Goal: Information Seeking & Learning: Check status

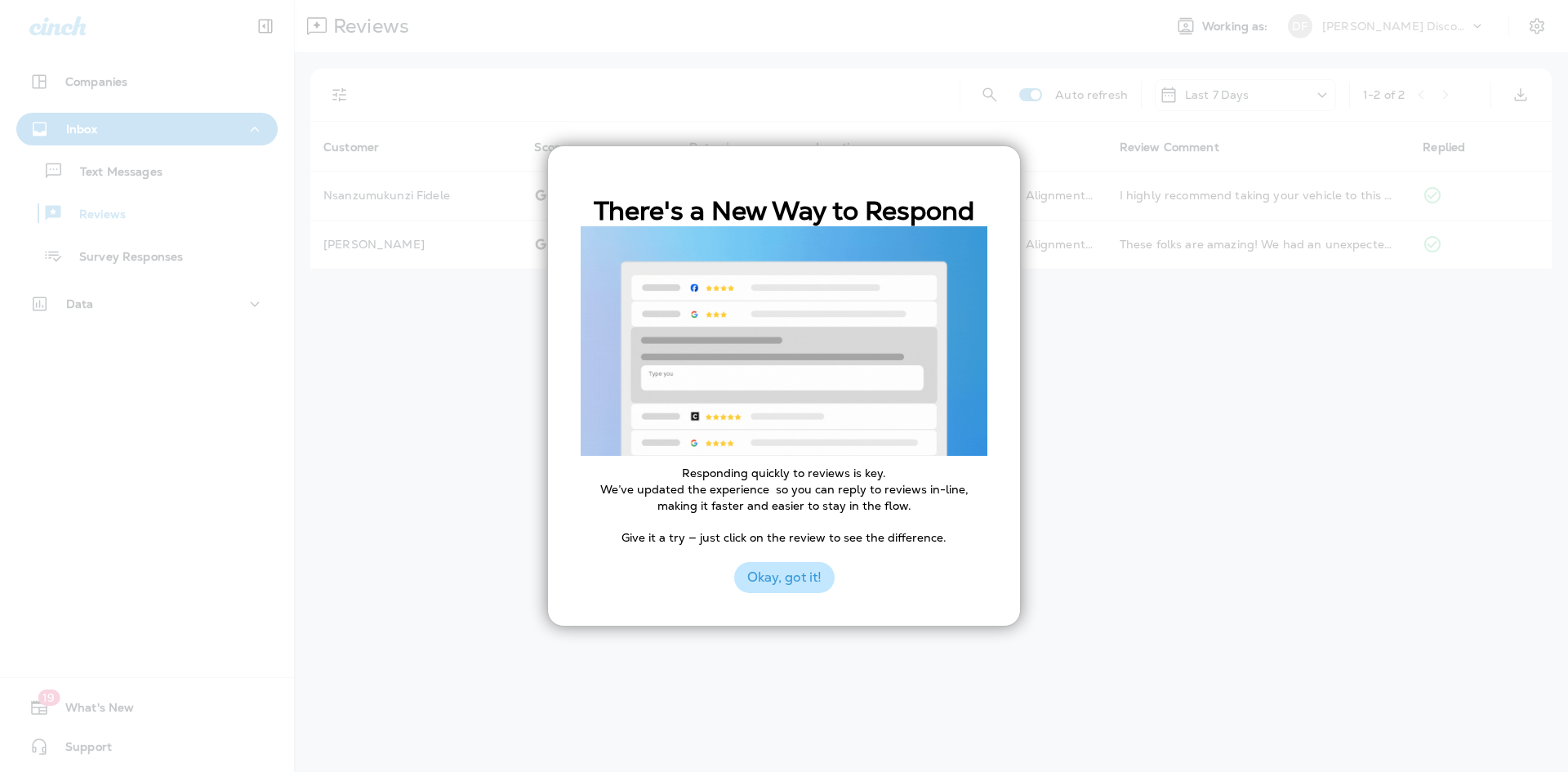
click at [791, 591] on button "Okay, got it!" at bounding box center [785, 578] width 101 height 31
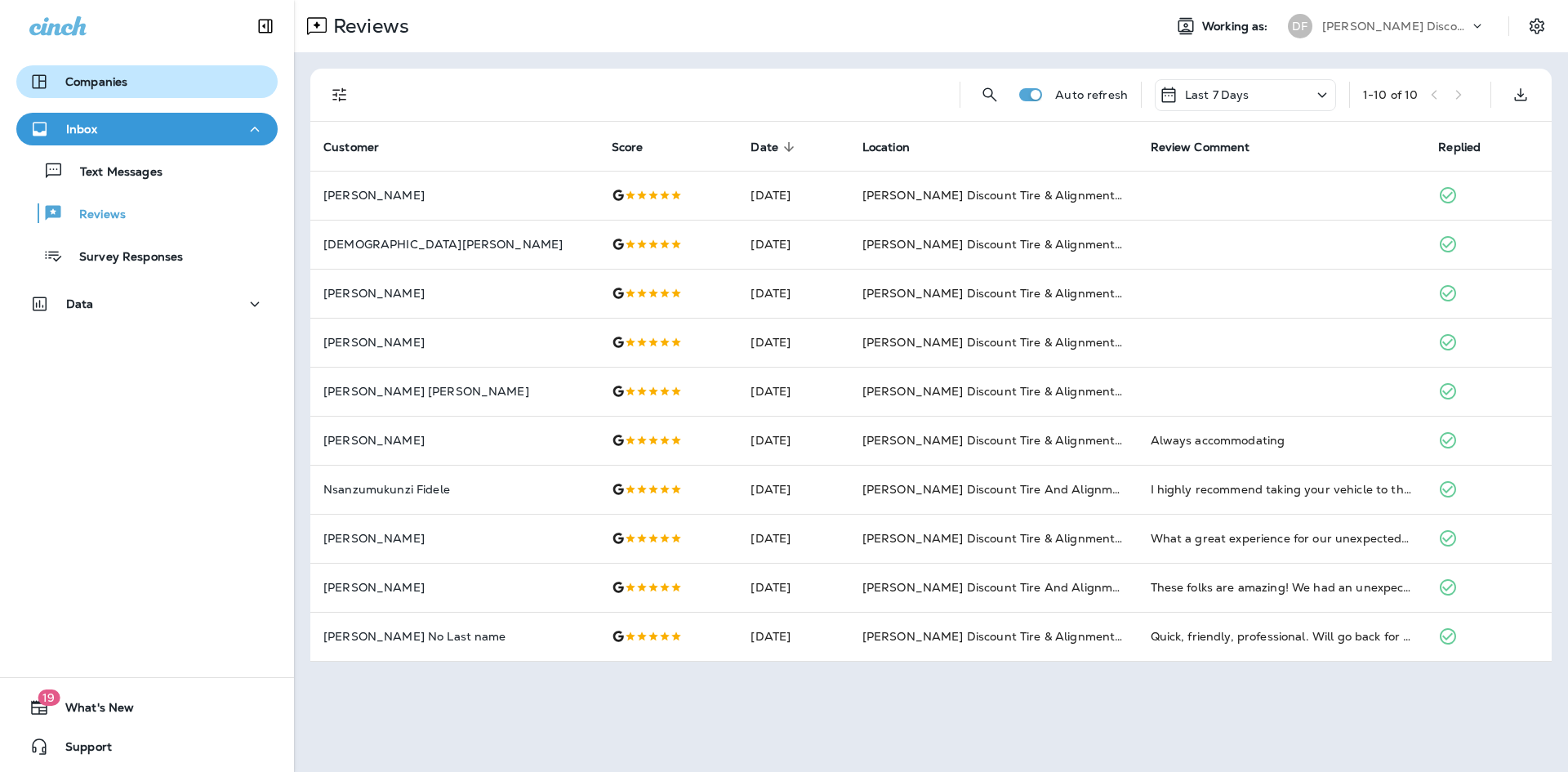
click at [194, 92] on button "Companies" at bounding box center [147, 82] width 261 height 33
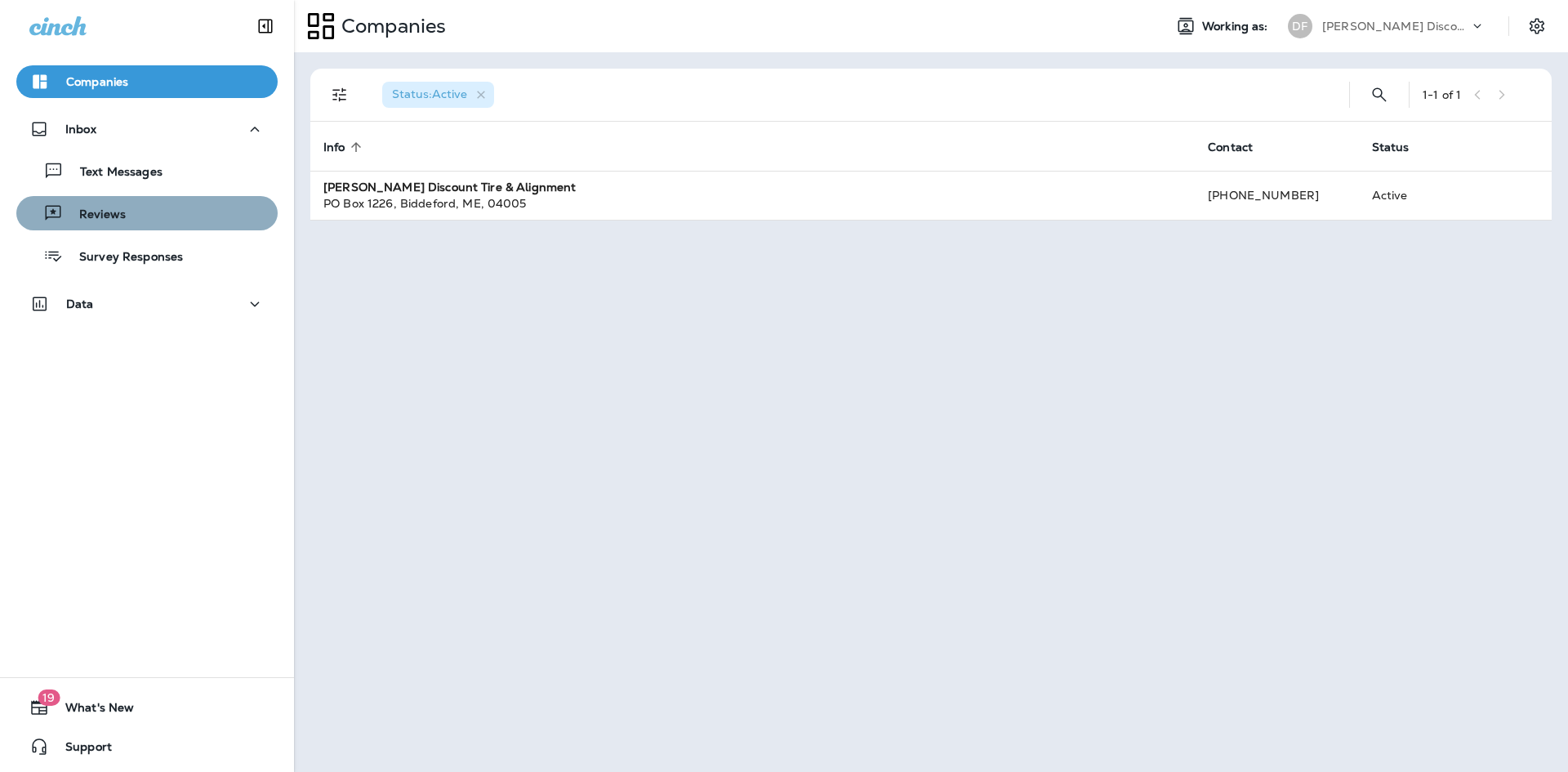
click at [154, 226] on button "Reviews" at bounding box center [147, 213] width 261 height 35
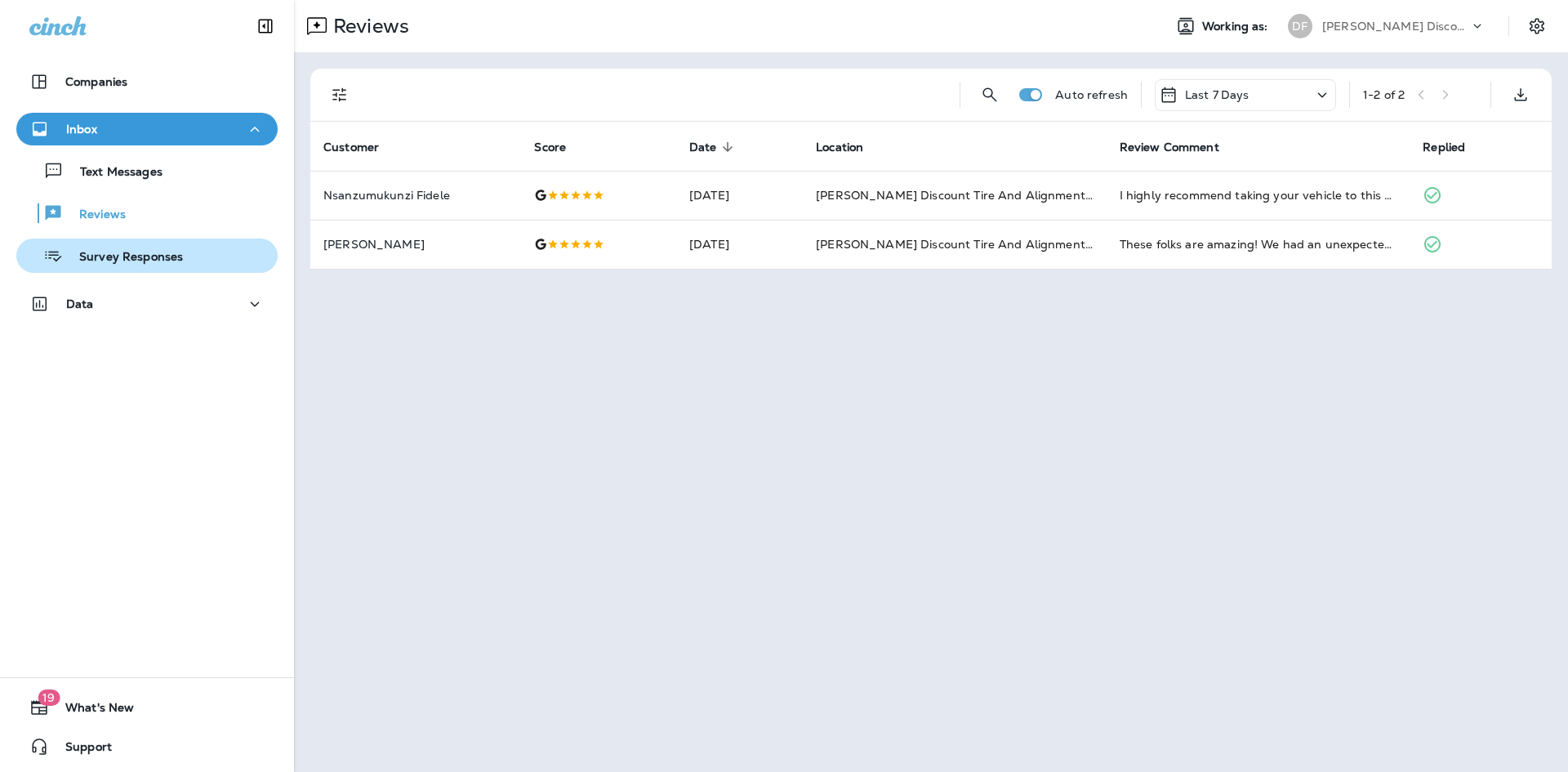
click at [156, 267] on div "Survey Responses" at bounding box center [103, 256] width 160 height 25
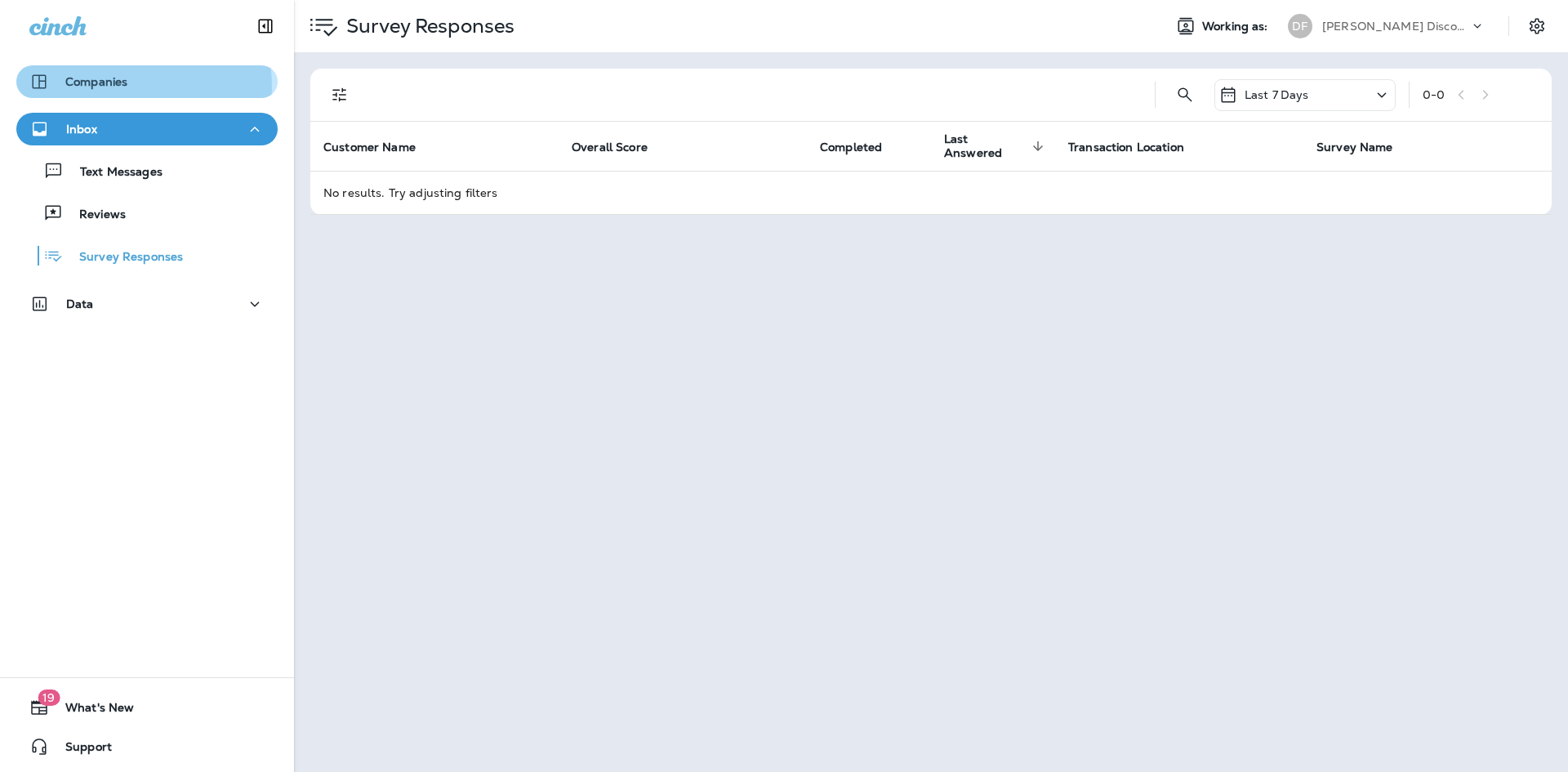
click at [129, 86] on div "Companies" at bounding box center [147, 82] width 235 height 20
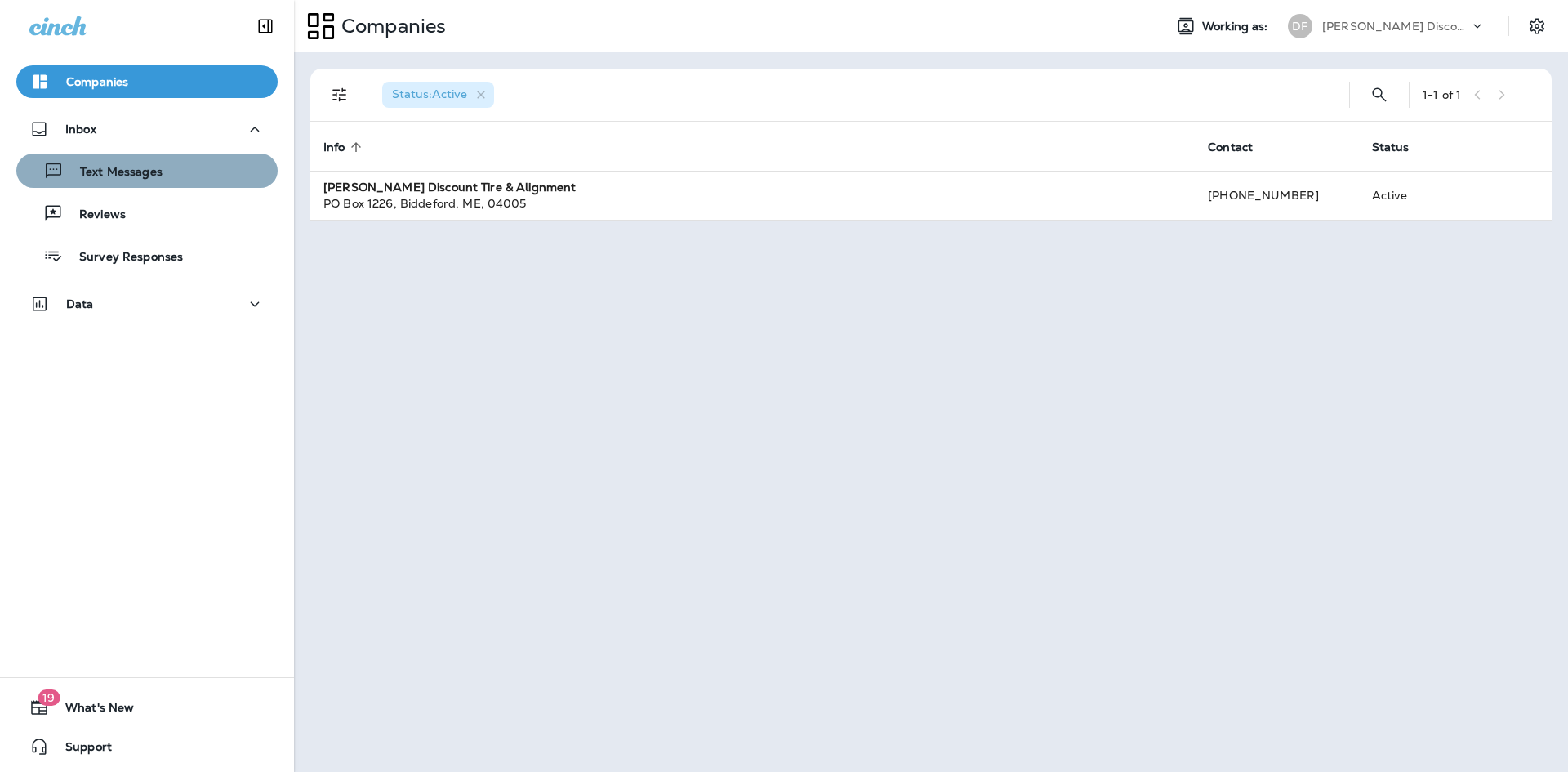
click at [162, 179] on div "Text Messages" at bounding box center [147, 171] width 248 height 25
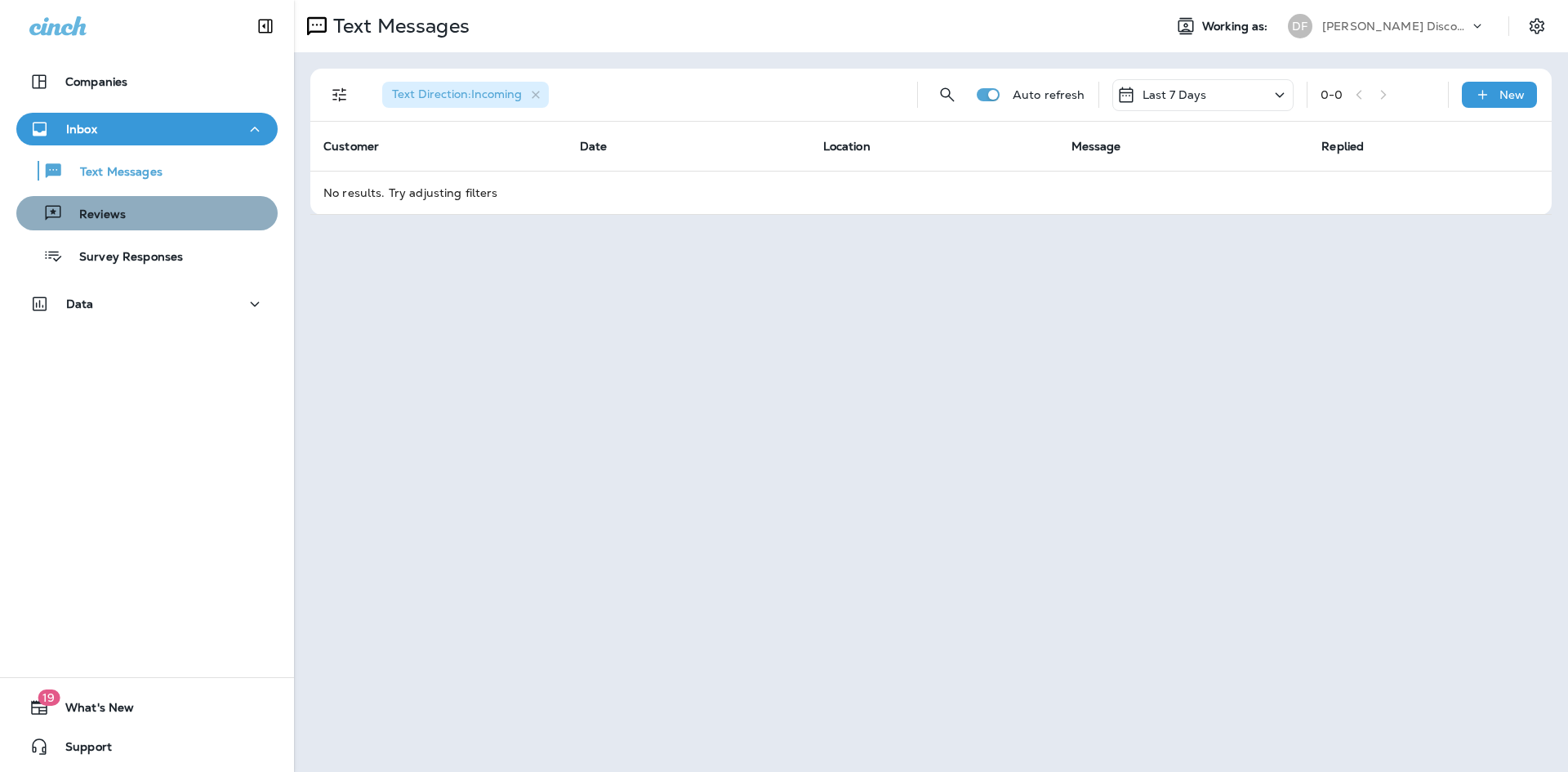
click at [153, 221] on div "Reviews" at bounding box center [147, 213] width 248 height 25
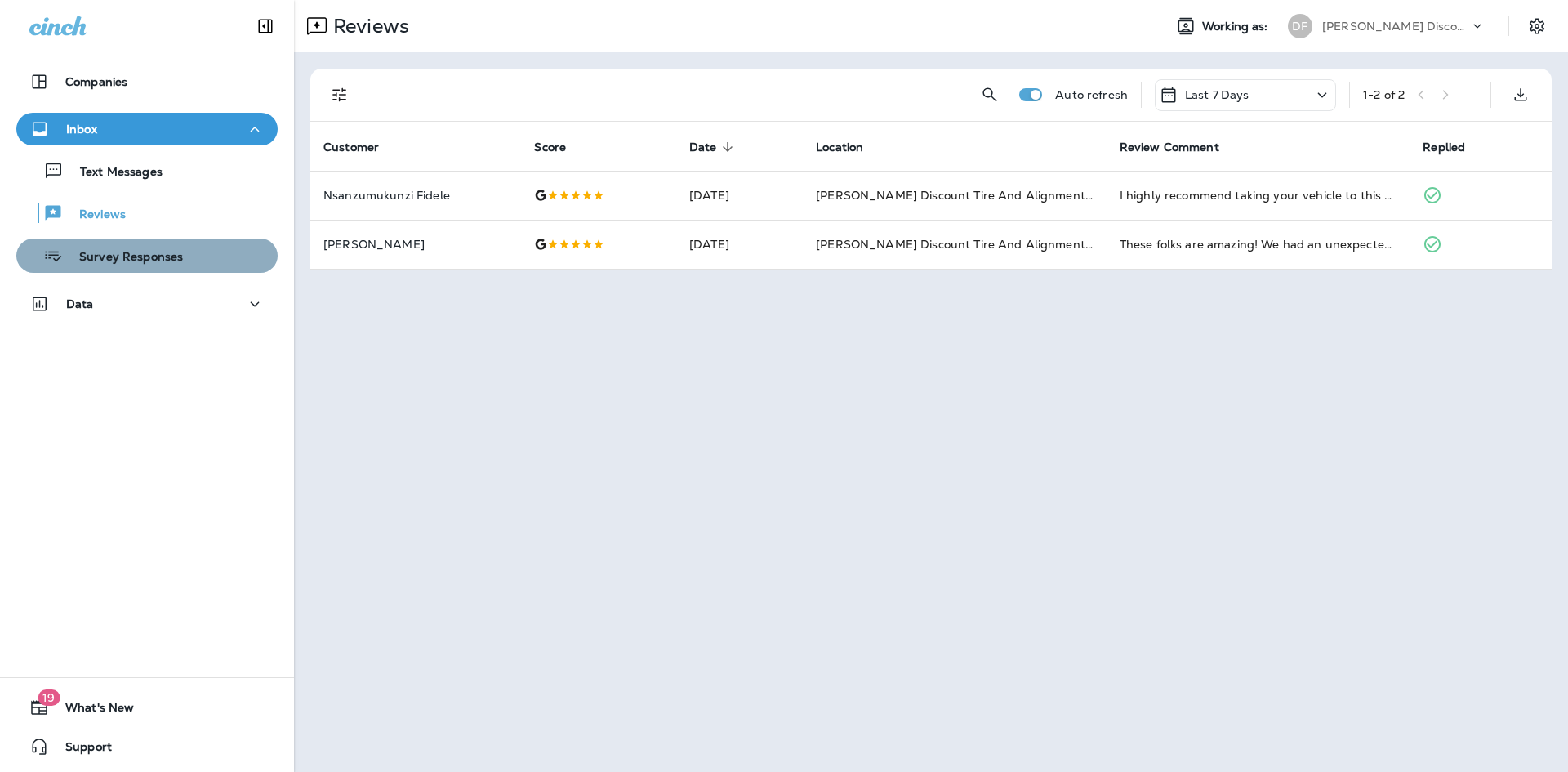
click at [147, 259] on p "Survey Responses" at bounding box center [122, 257] width 120 height 16
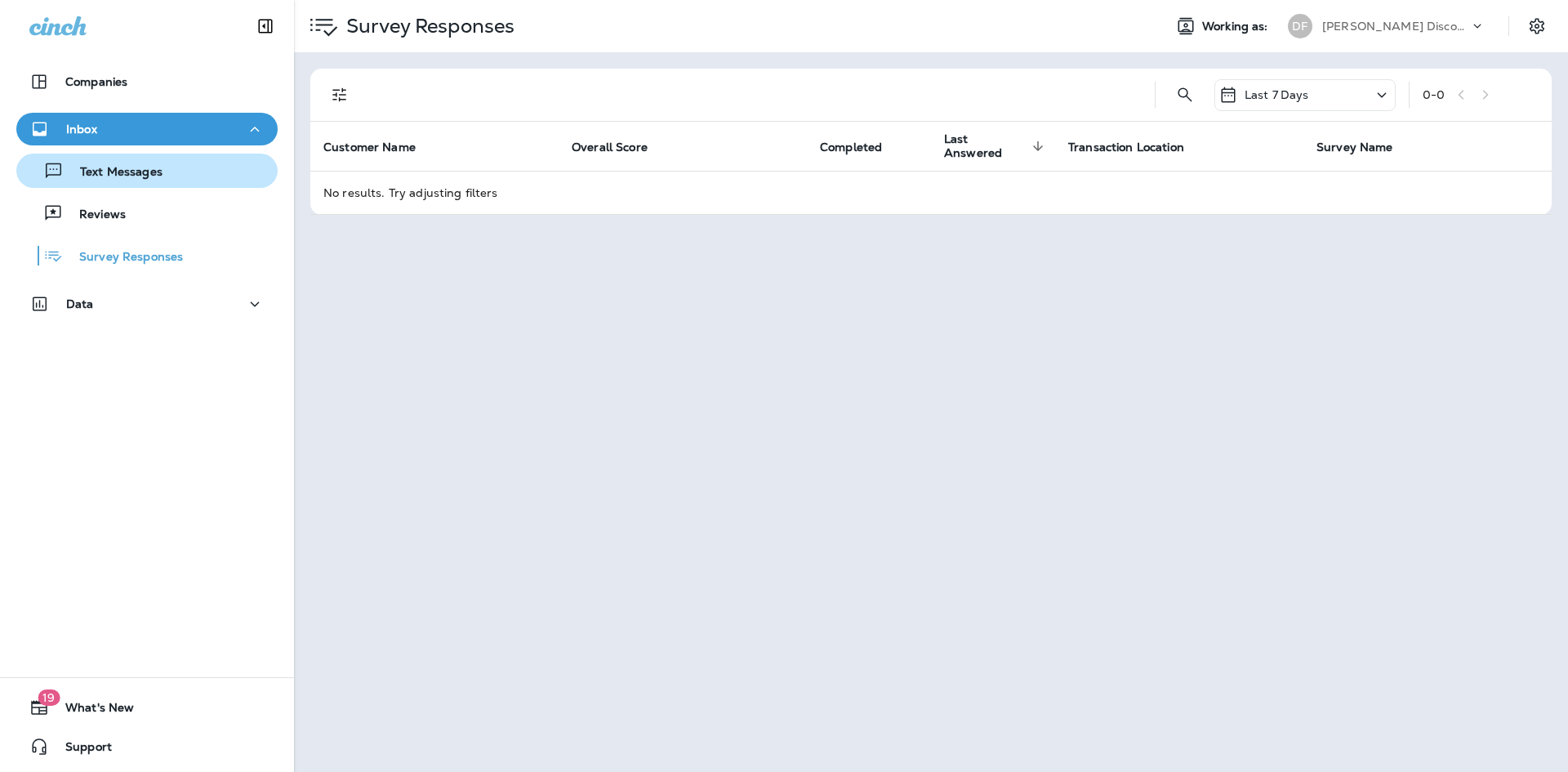
click at [159, 168] on p "Text Messages" at bounding box center [113, 173] width 99 height 16
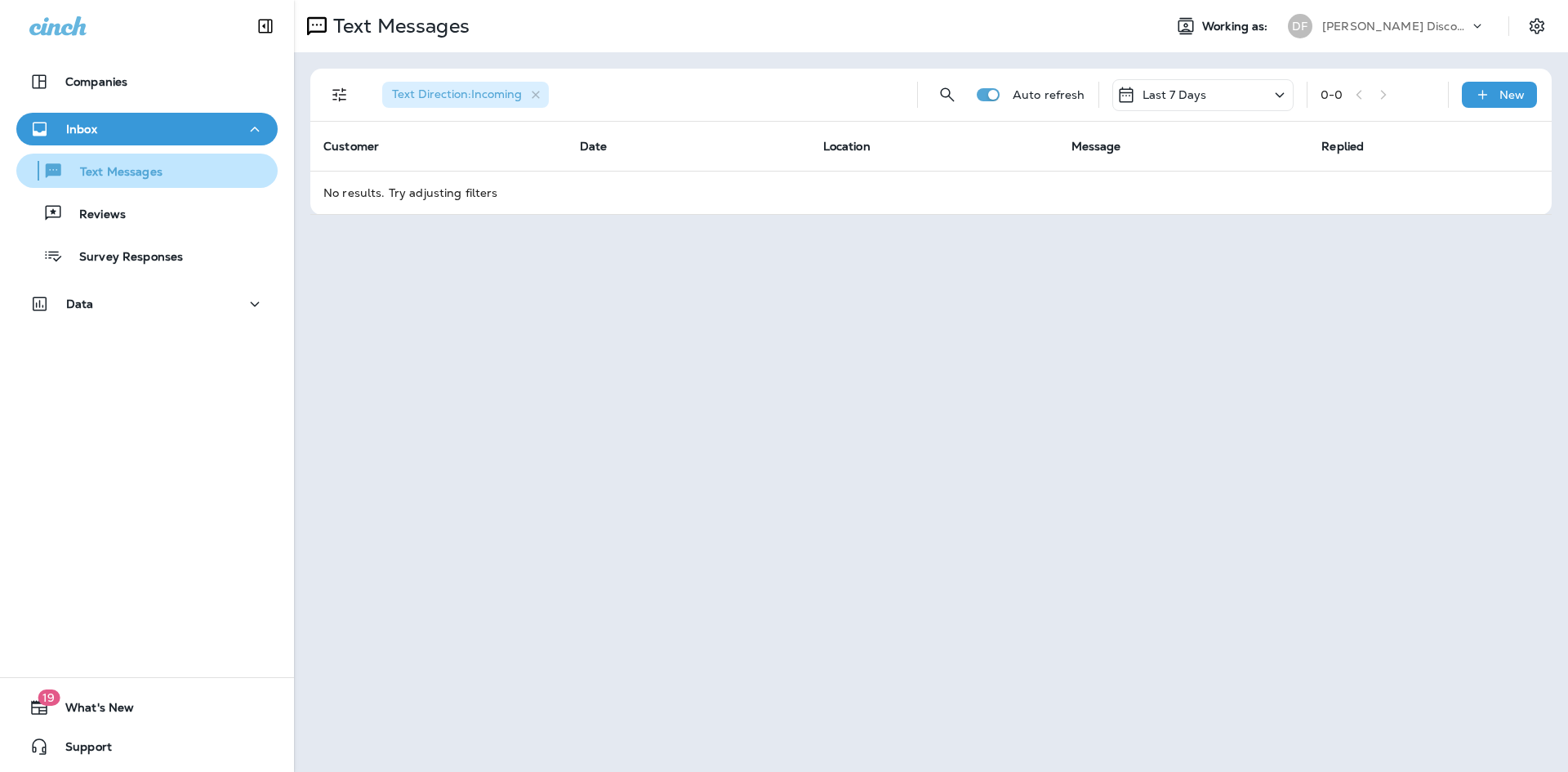
click at [129, 183] on button "Text Messages" at bounding box center [147, 171] width 261 height 35
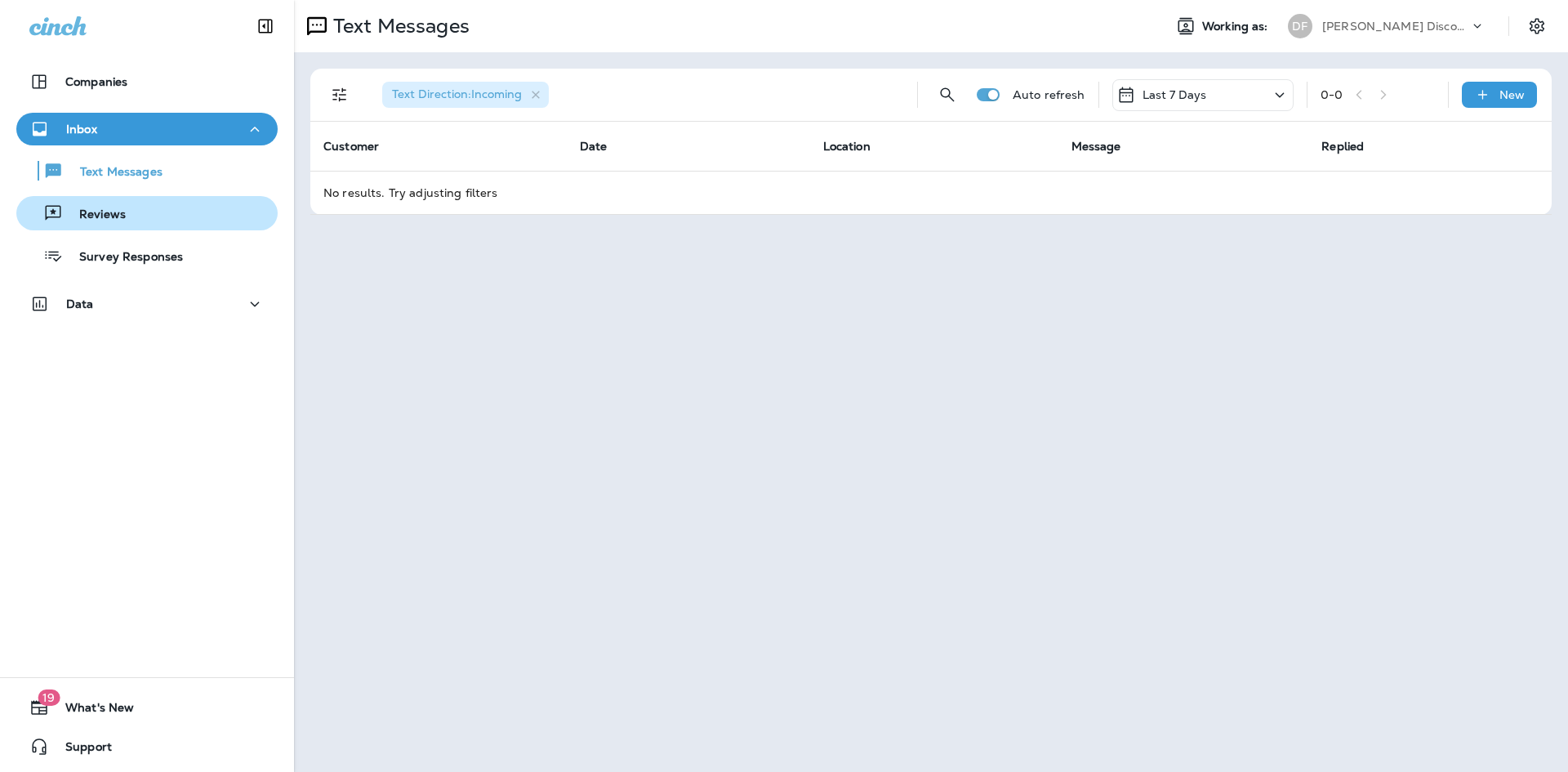
click at [121, 223] on div "Reviews" at bounding box center [74, 213] width 103 height 25
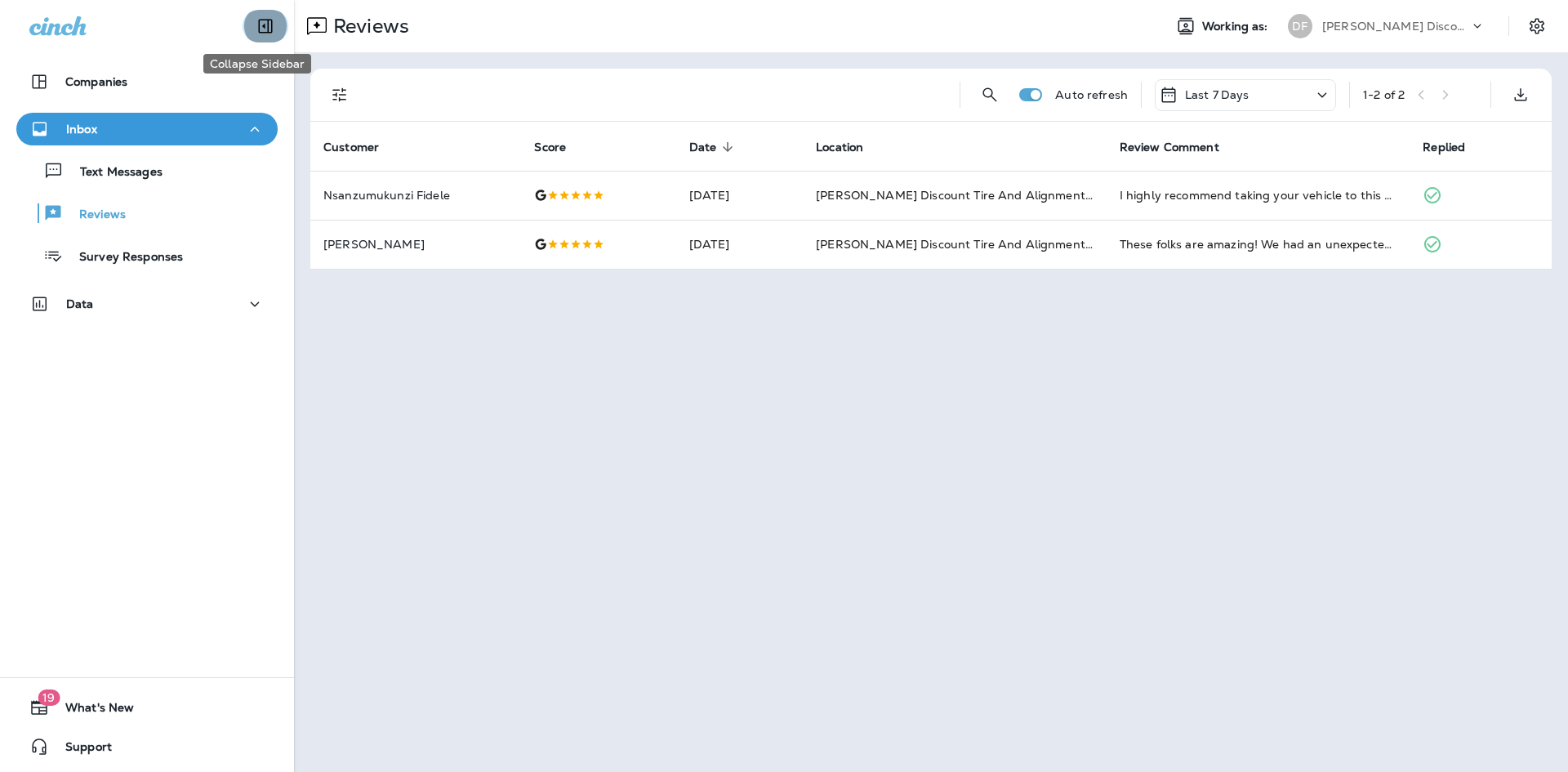
click at [255, 19] on icon "Collapse Sidebar" at bounding box center [265, 26] width 20 height 20
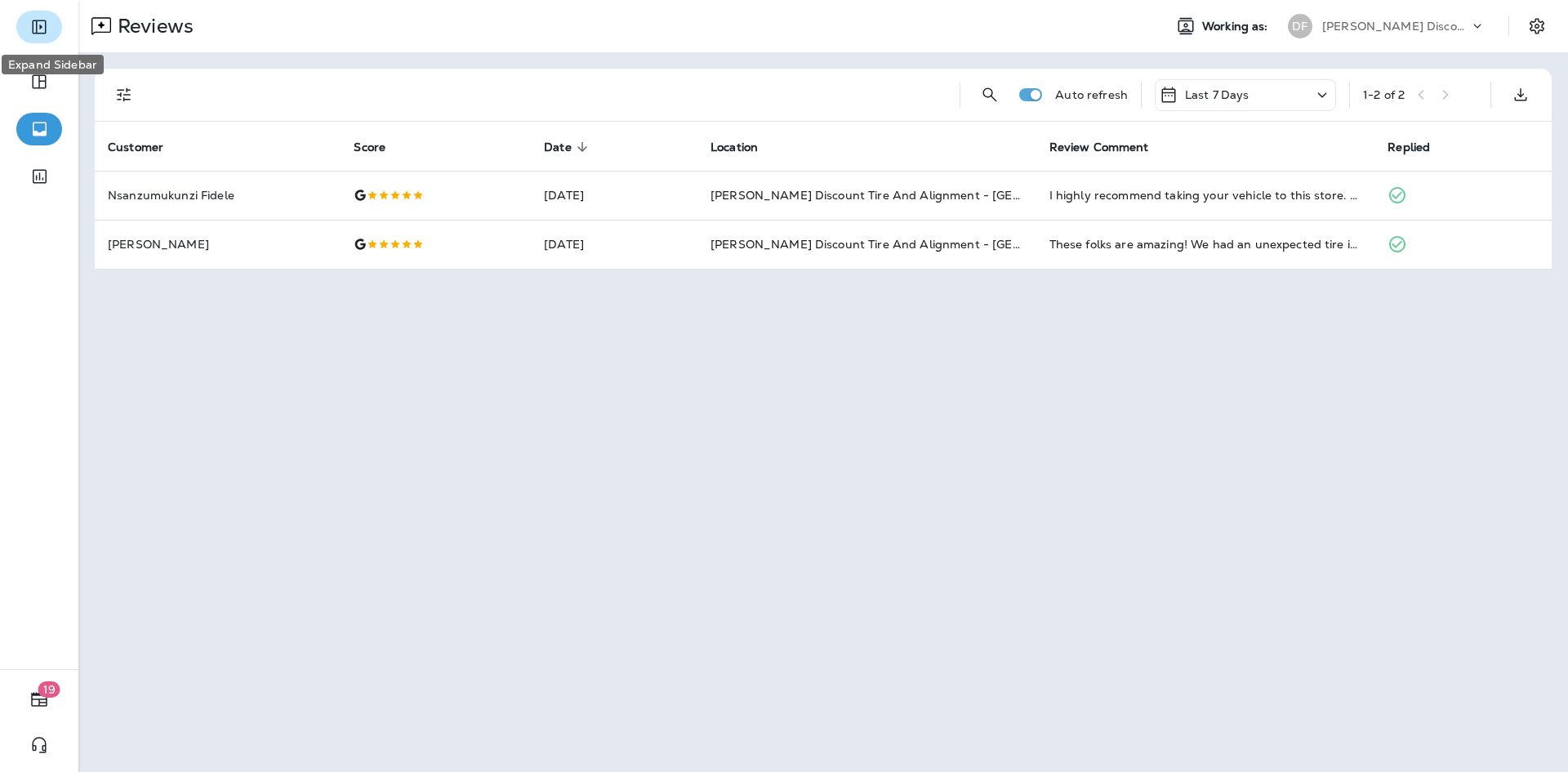
click at [36, 34] on icon "Expand Sidebar" at bounding box center [40, 27] width 20 height 20
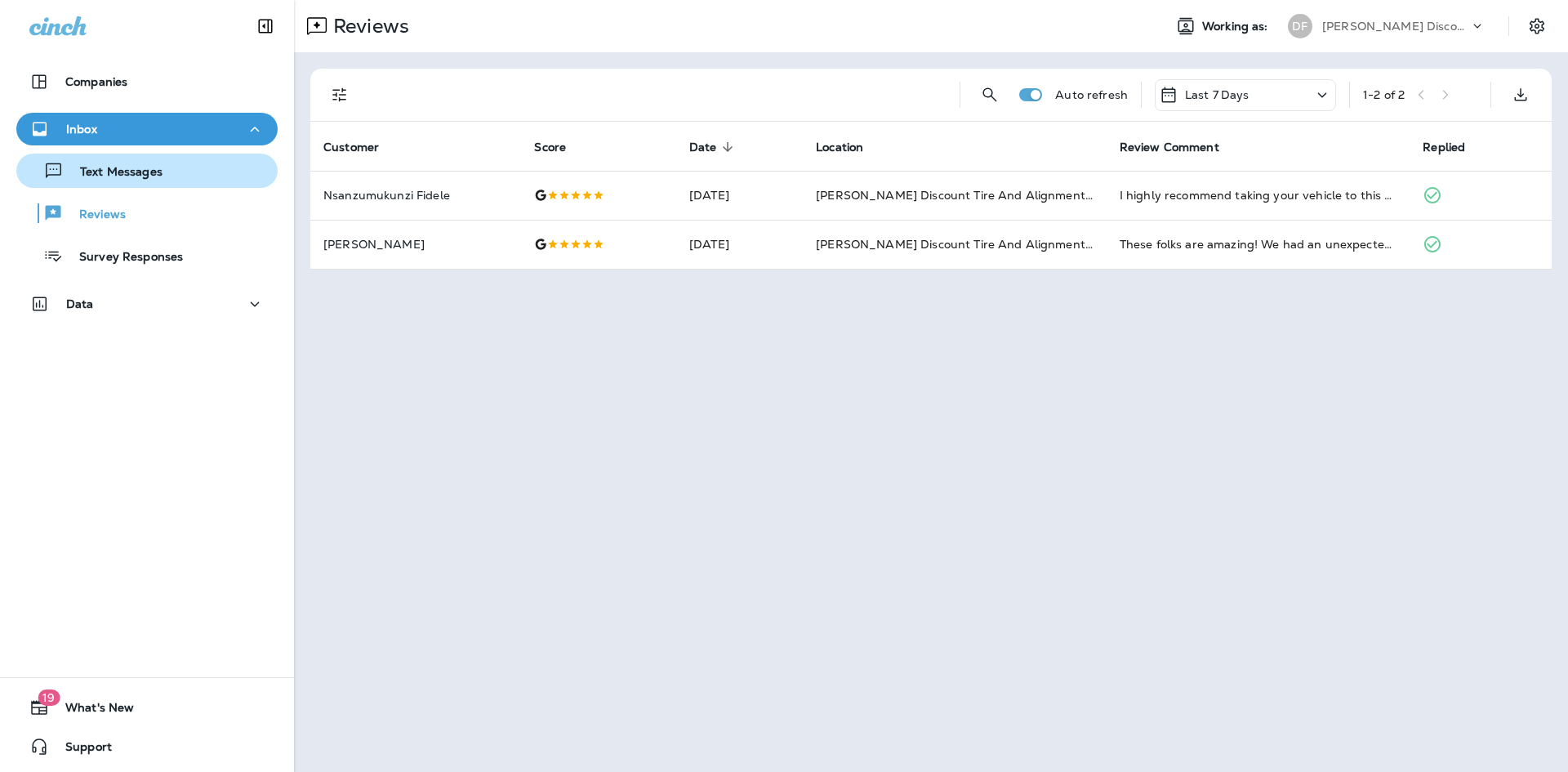
click at [67, 181] on div "Text Messages" at bounding box center [93, 171] width 140 height 25
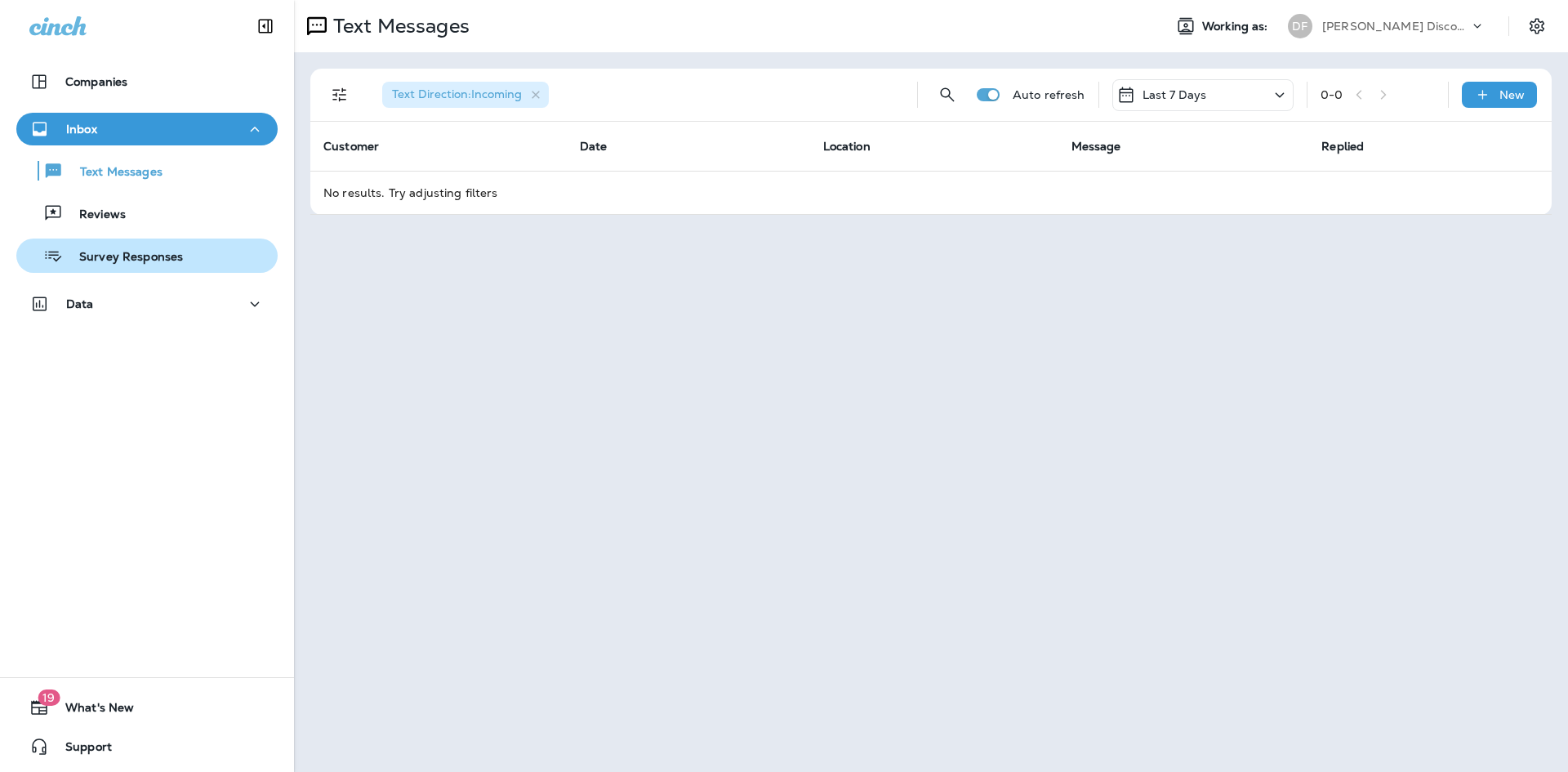
click at [130, 240] on div "Text Messages Reviews Survey Responses" at bounding box center [147, 209] width 261 height 127
click at [129, 248] on div "Survey Responses" at bounding box center [103, 256] width 160 height 25
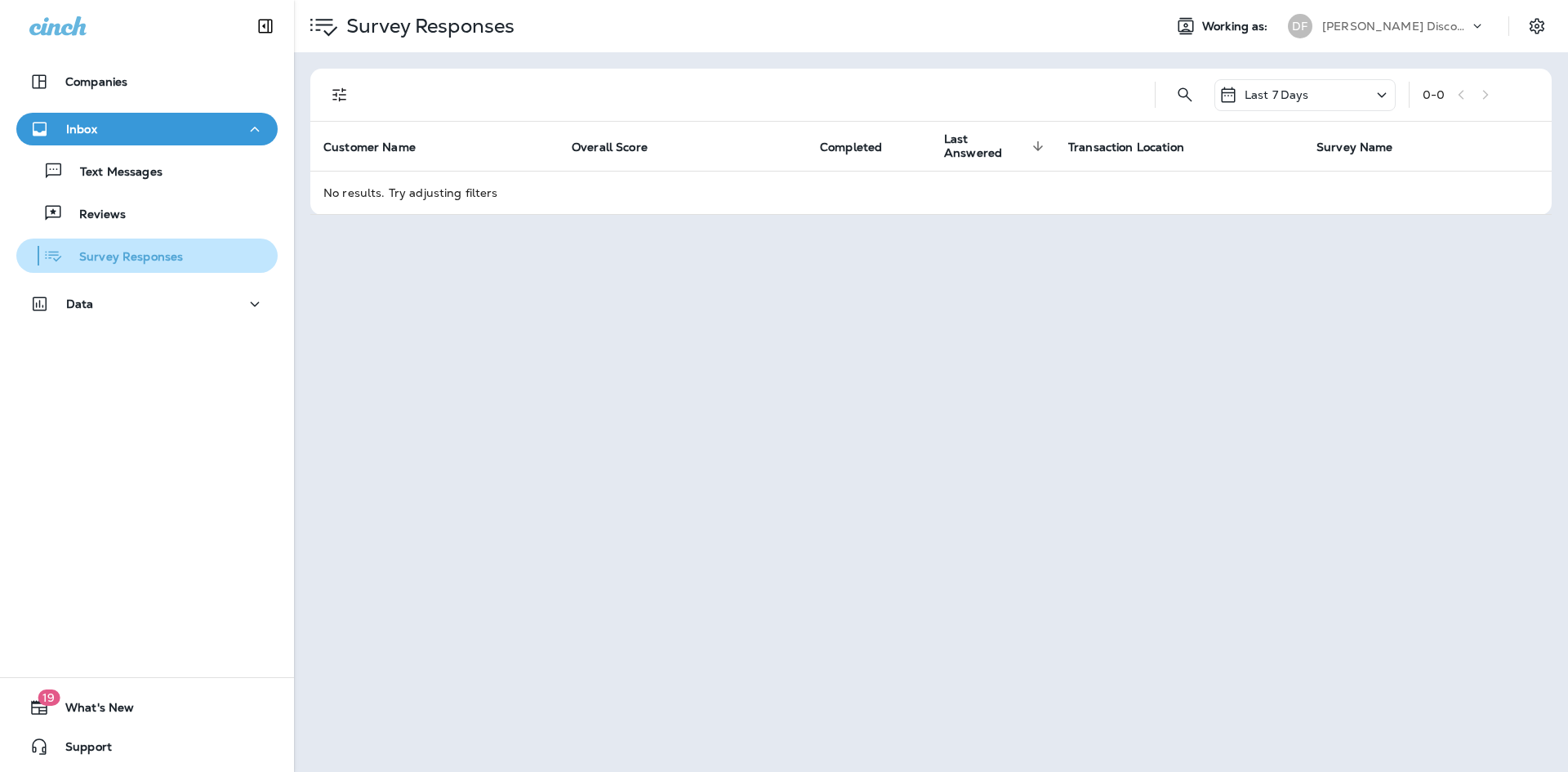
click at [143, 254] on p "Survey Responses" at bounding box center [122, 257] width 120 height 16
click at [166, 266] on div "Survey Responses" at bounding box center [103, 256] width 160 height 25
click at [166, 265] on div "Survey Responses" at bounding box center [103, 256] width 160 height 25
click at [162, 261] on p "Survey Responses" at bounding box center [122, 257] width 120 height 16
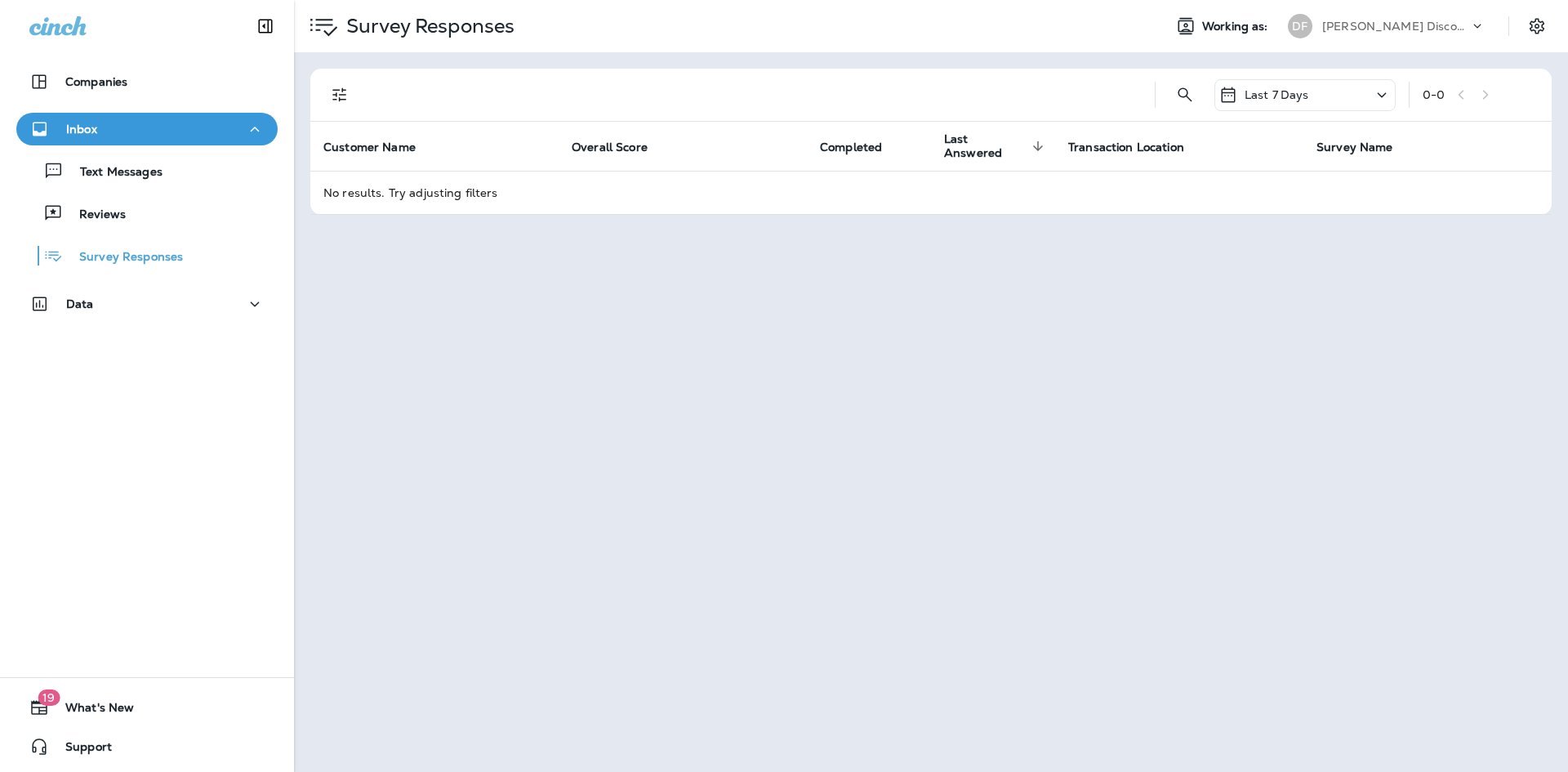
click at [105, 123] on div "Inbox" at bounding box center [147, 129] width 235 height 21
click at [79, 122] on p "Inbox" at bounding box center [82, 129] width 31 height 13
click at [115, 179] on p "Text Messages" at bounding box center [113, 173] width 99 height 16
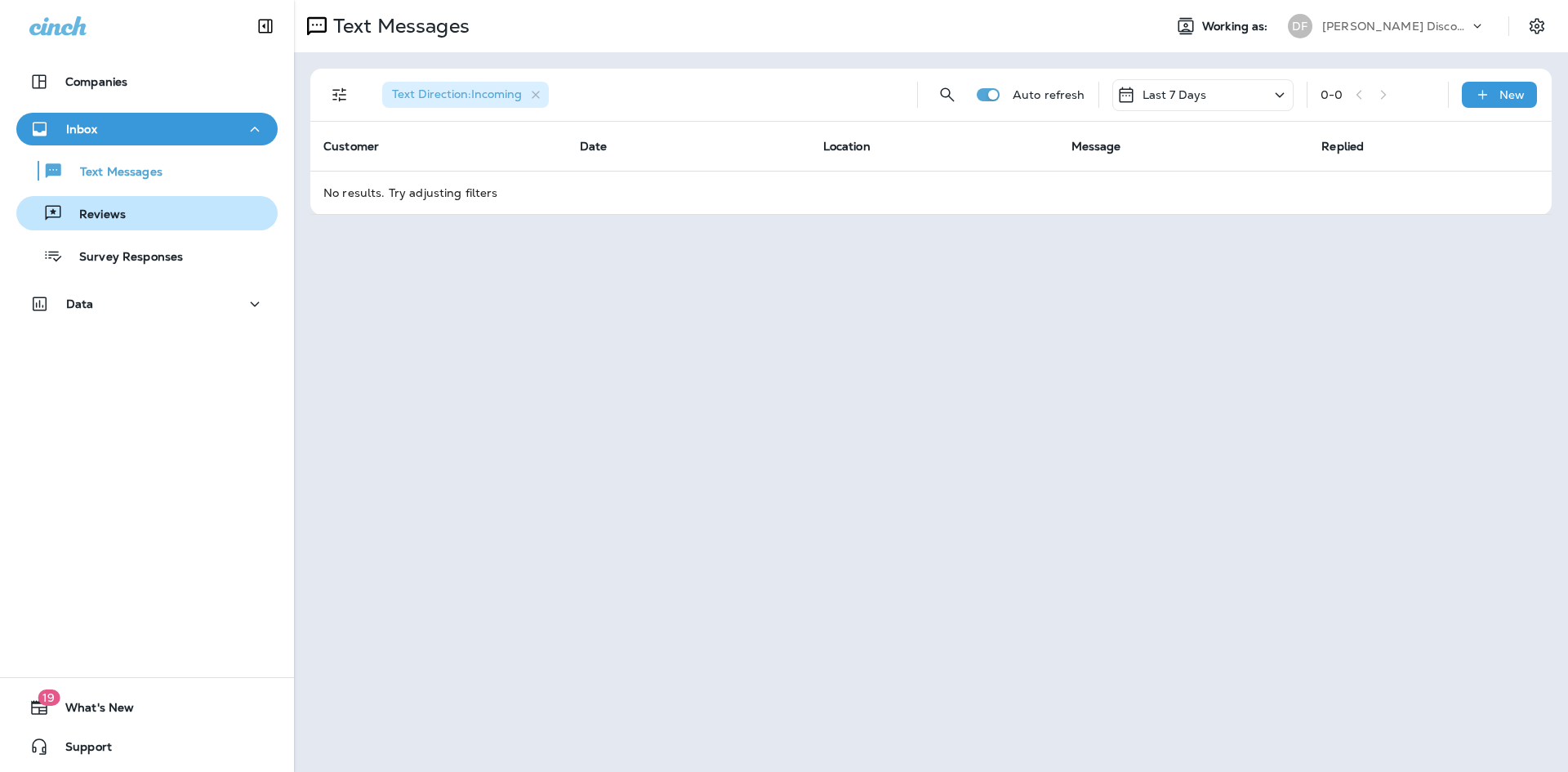
click at [137, 211] on div "Reviews" at bounding box center [147, 213] width 248 height 25
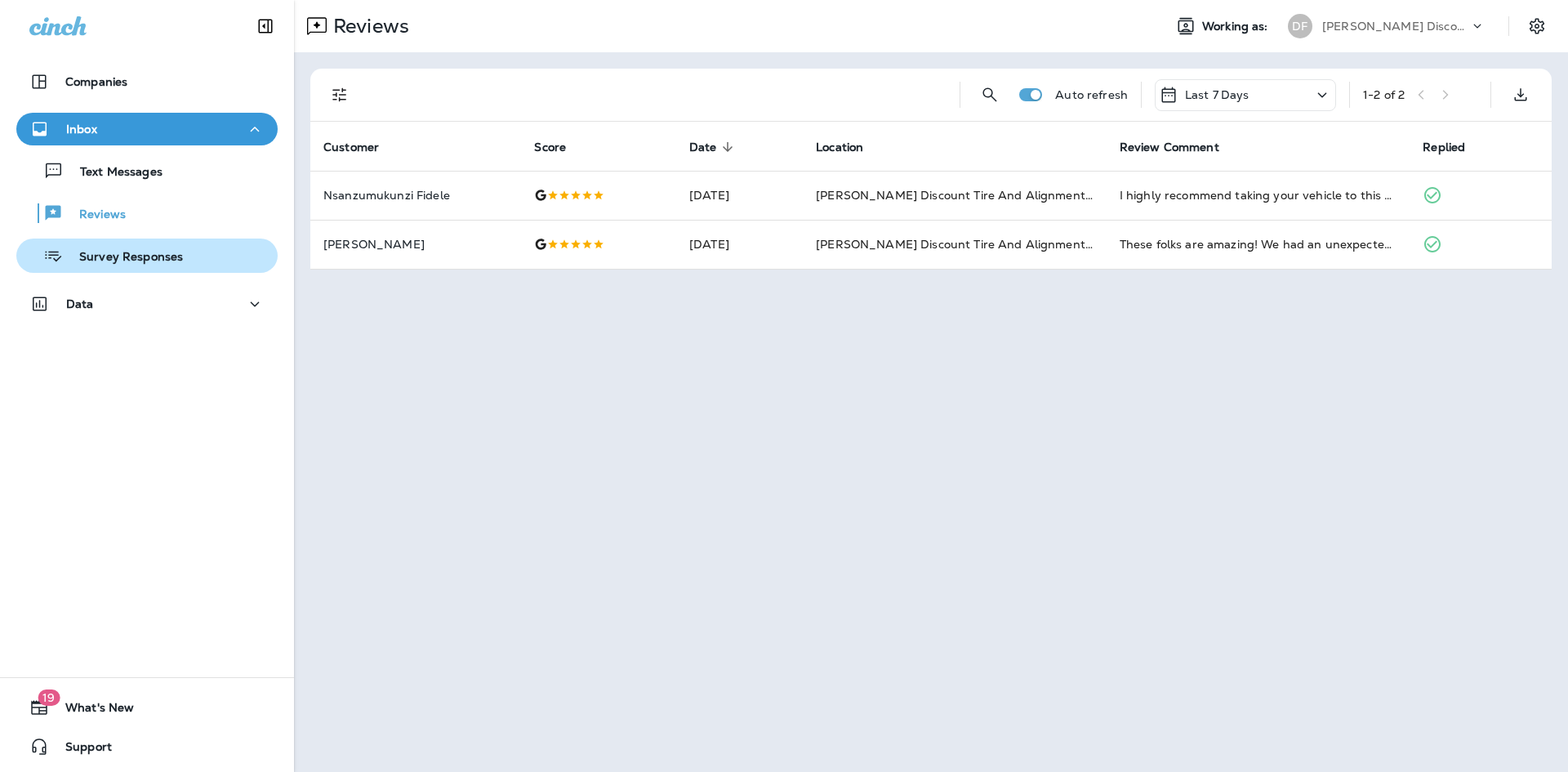
click at [136, 254] on p "Survey Responses" at bounding box center [122, 257] width 120 height 16
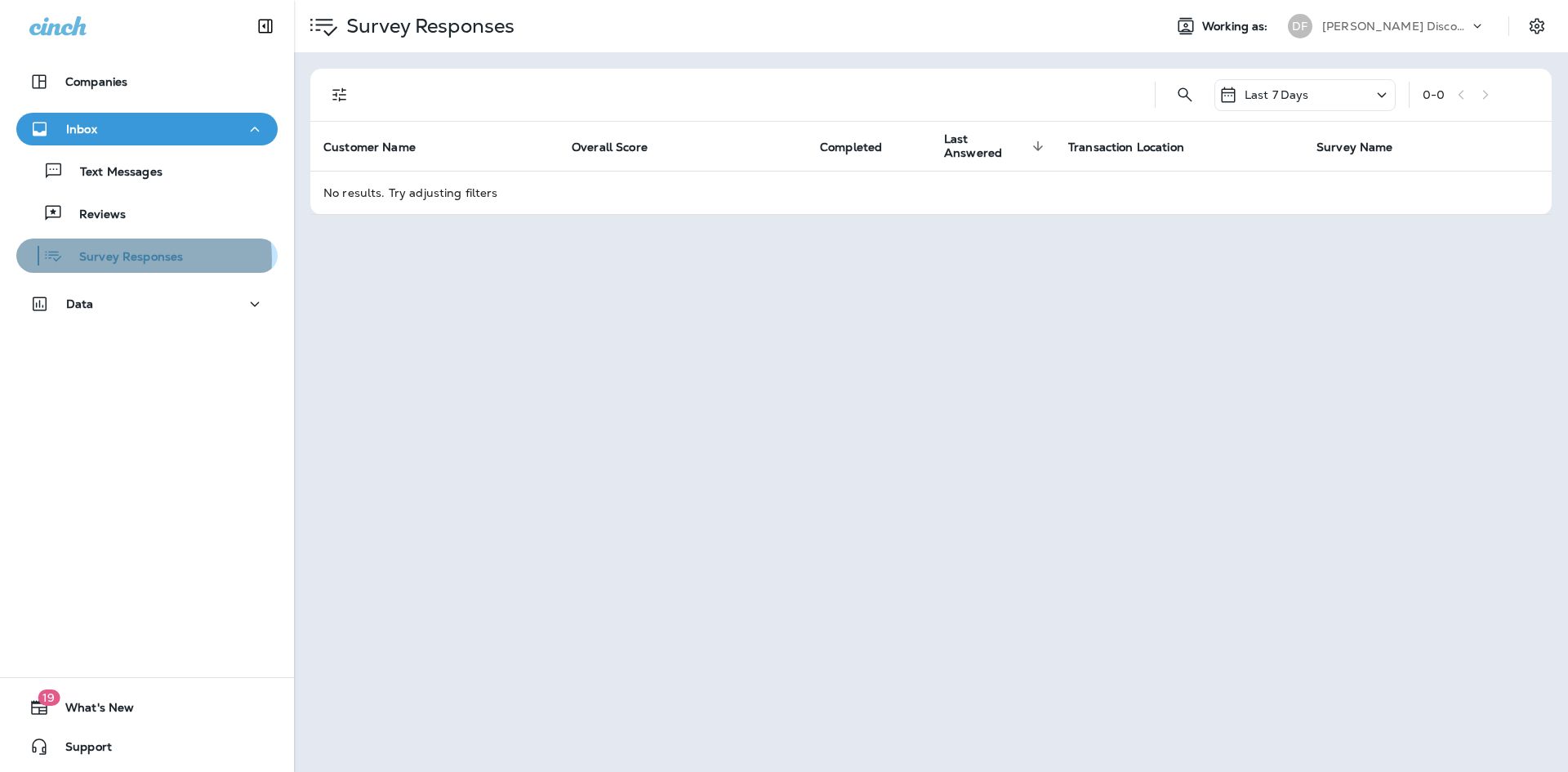
click at [129, 259] on p "Survey Responses" at bounding box center [122, 257] width 120 height 16
click at [1372, 24] on p "[PERSON_NAME] Discount Tire & Alignment" at bounding box center [1395, 26] width 147 height 13
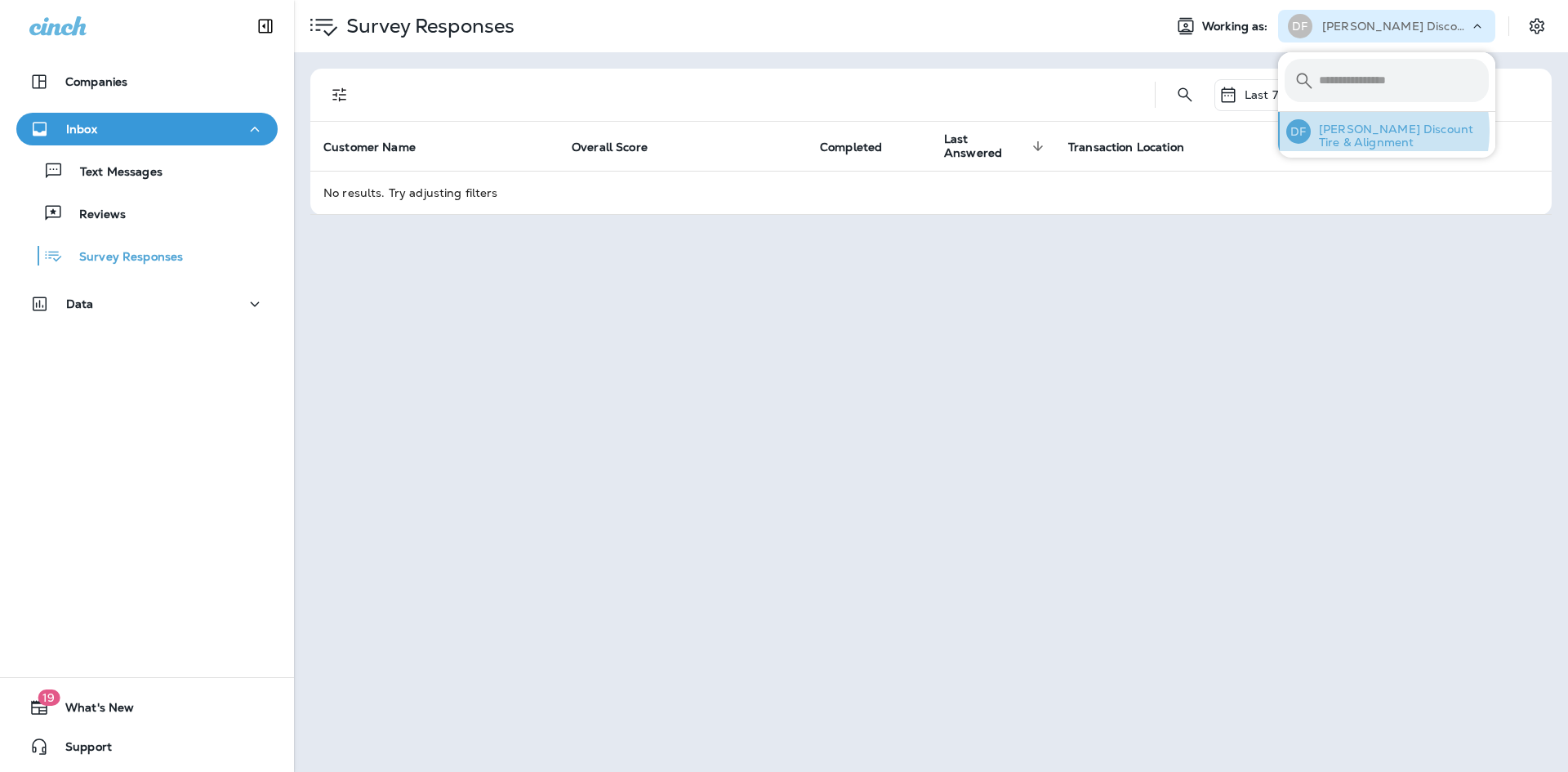
click at [1356, 131] on p "[PERSON_NAME] Discount Tire & Alignment" at bounding box center [1399, 136] width 178 height 26
click at [1340, 131] on p "[PERSON_NAME] Discount Tire & Alignment" at bounding box center [1399, 136] width 178 height 26
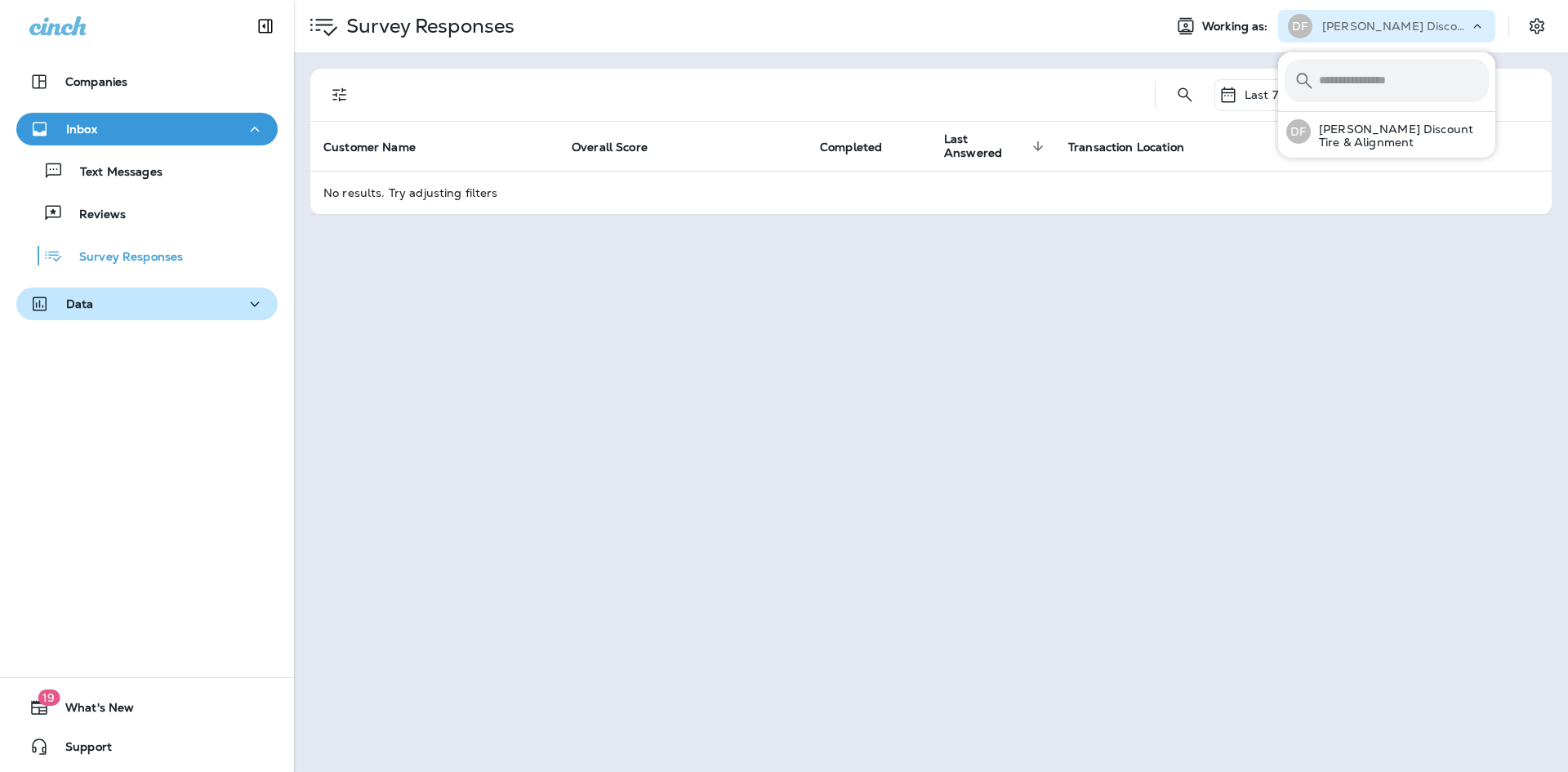
click at [245, 307] on icon "button" at bounding box center [255, 304] width 20 height 21
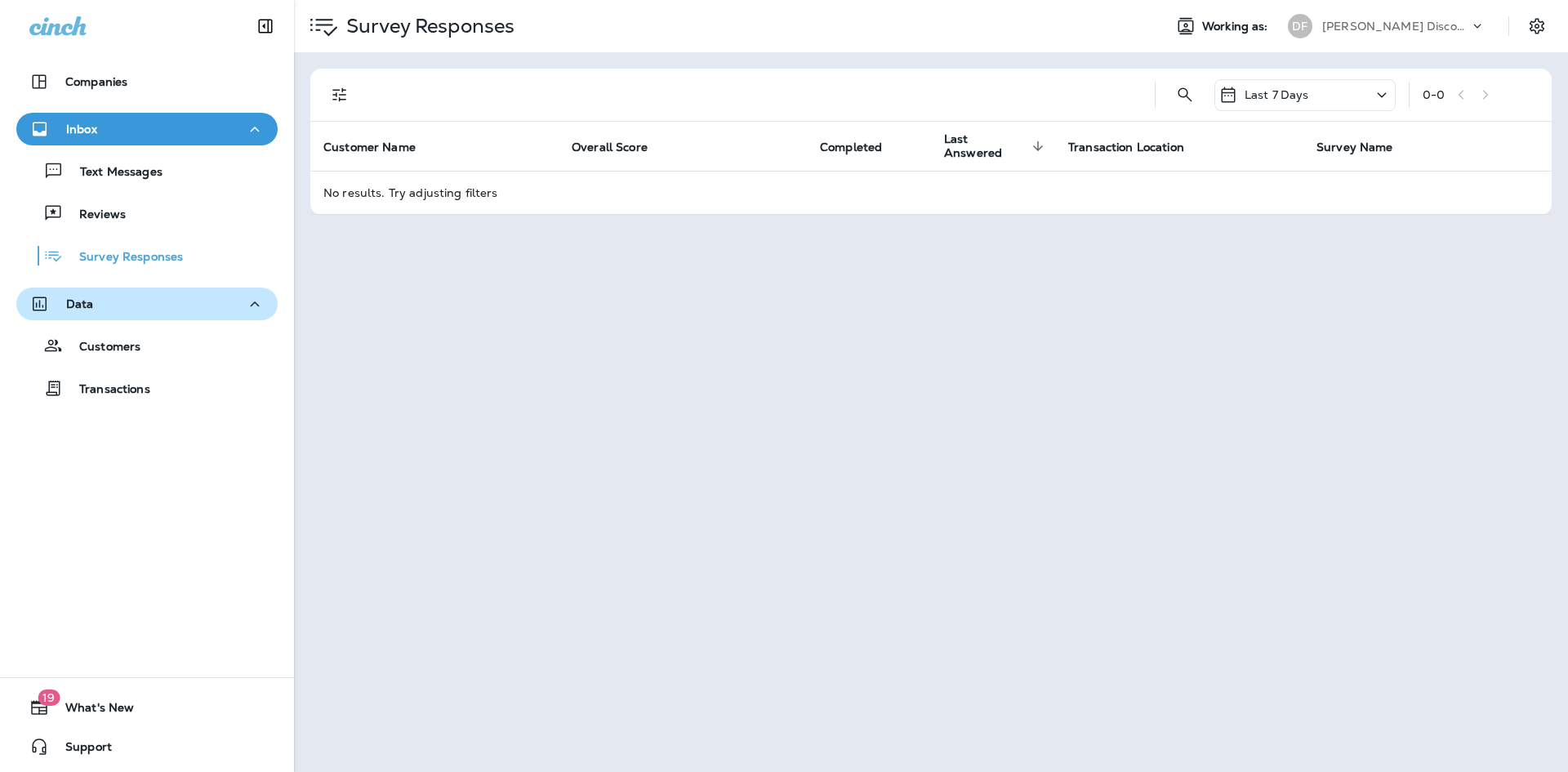
click at [245, 305] on icon "button" at bounding box center [255, 304] width 20 height 21
click at [323, 31] on icon at bounding box center [324, 26] width 33 height 33
click at [1376, 31] on p "[PERSON_NAME] Discount Tire & Alignment" at bounding box center [1395, 26] width 147 height 13
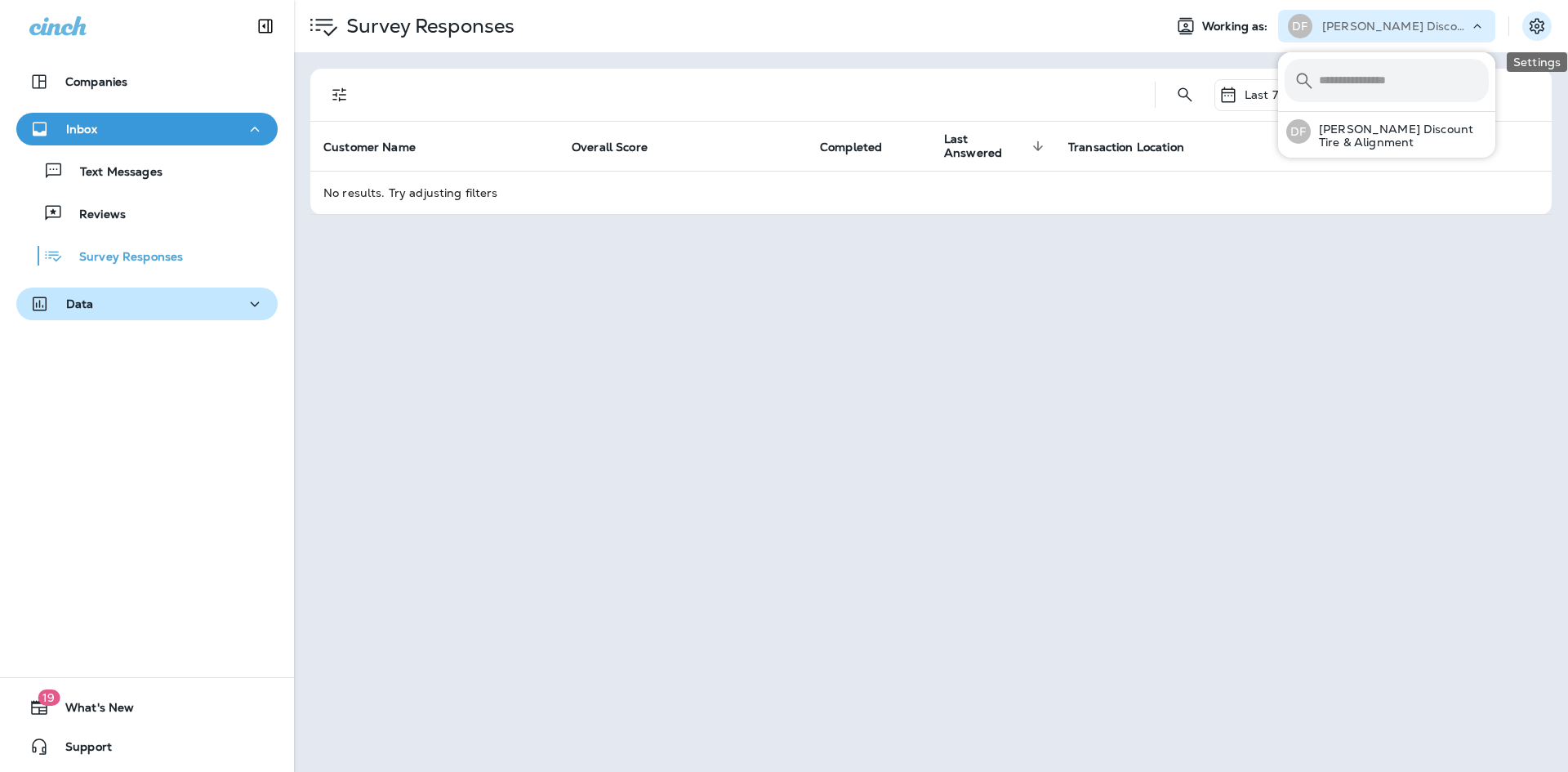
click at [1544, 31] on icon "Settings" at bounding box center [1537, 26] width 20 height 20
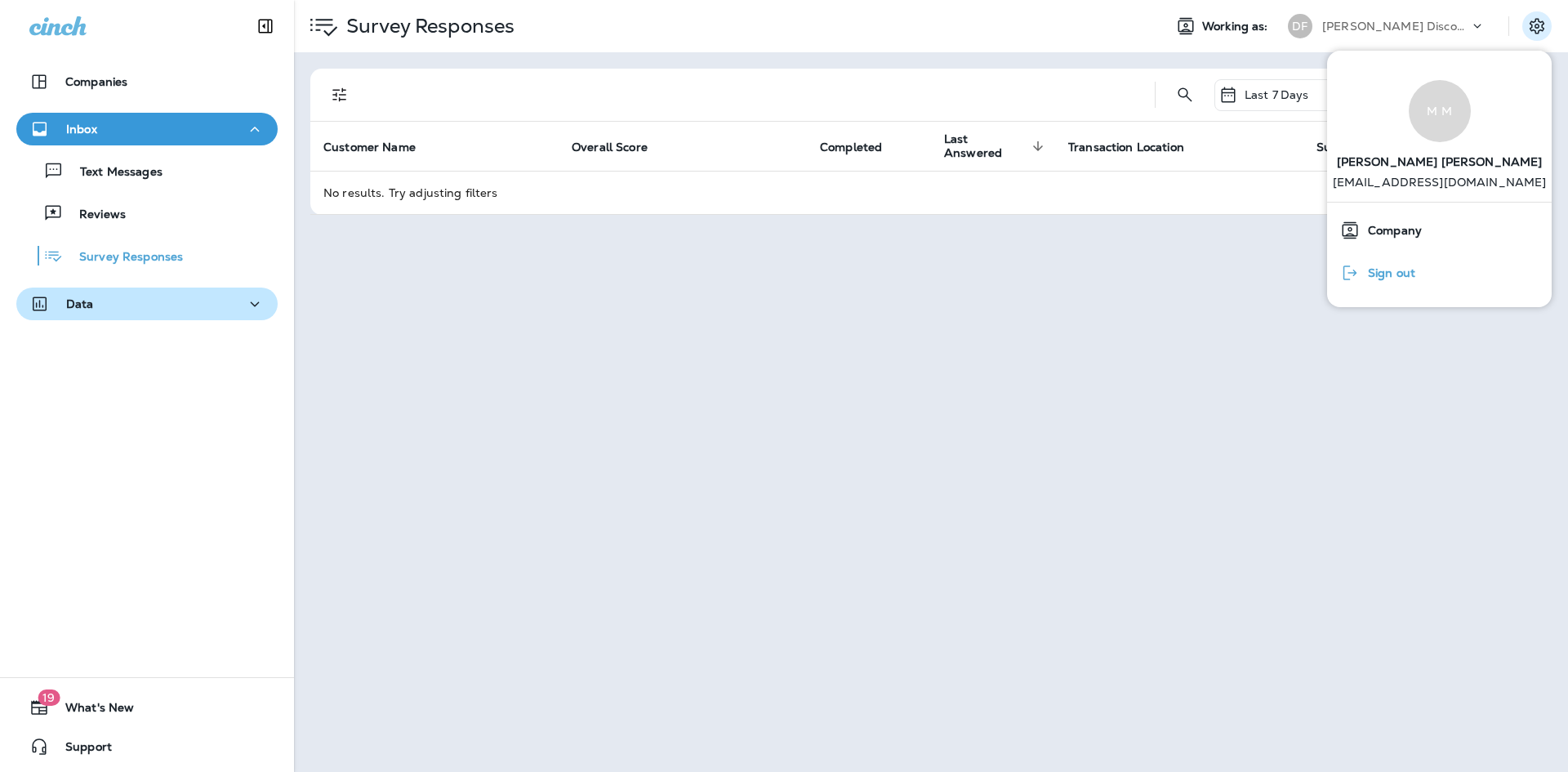
click at [1363, 272] on span "Sign out" at bounding box center [1387, 273] width 55 height 14
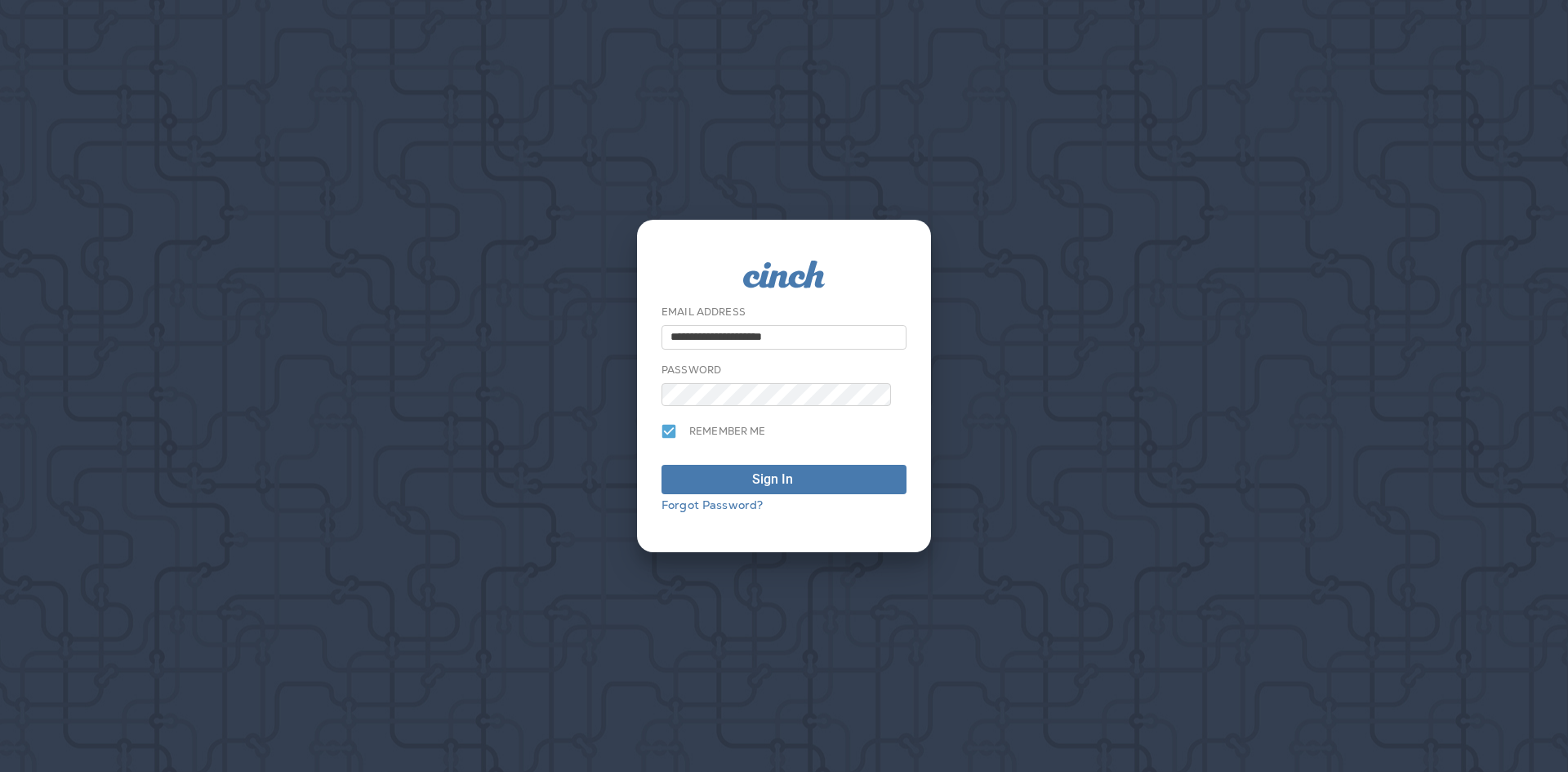
click at [734, 410] on form "**********" at bounding box center [784, 385] width 245 height 250
click at [806, 469] on div "submit" at bounding box center [808, 479] width 17 height 20
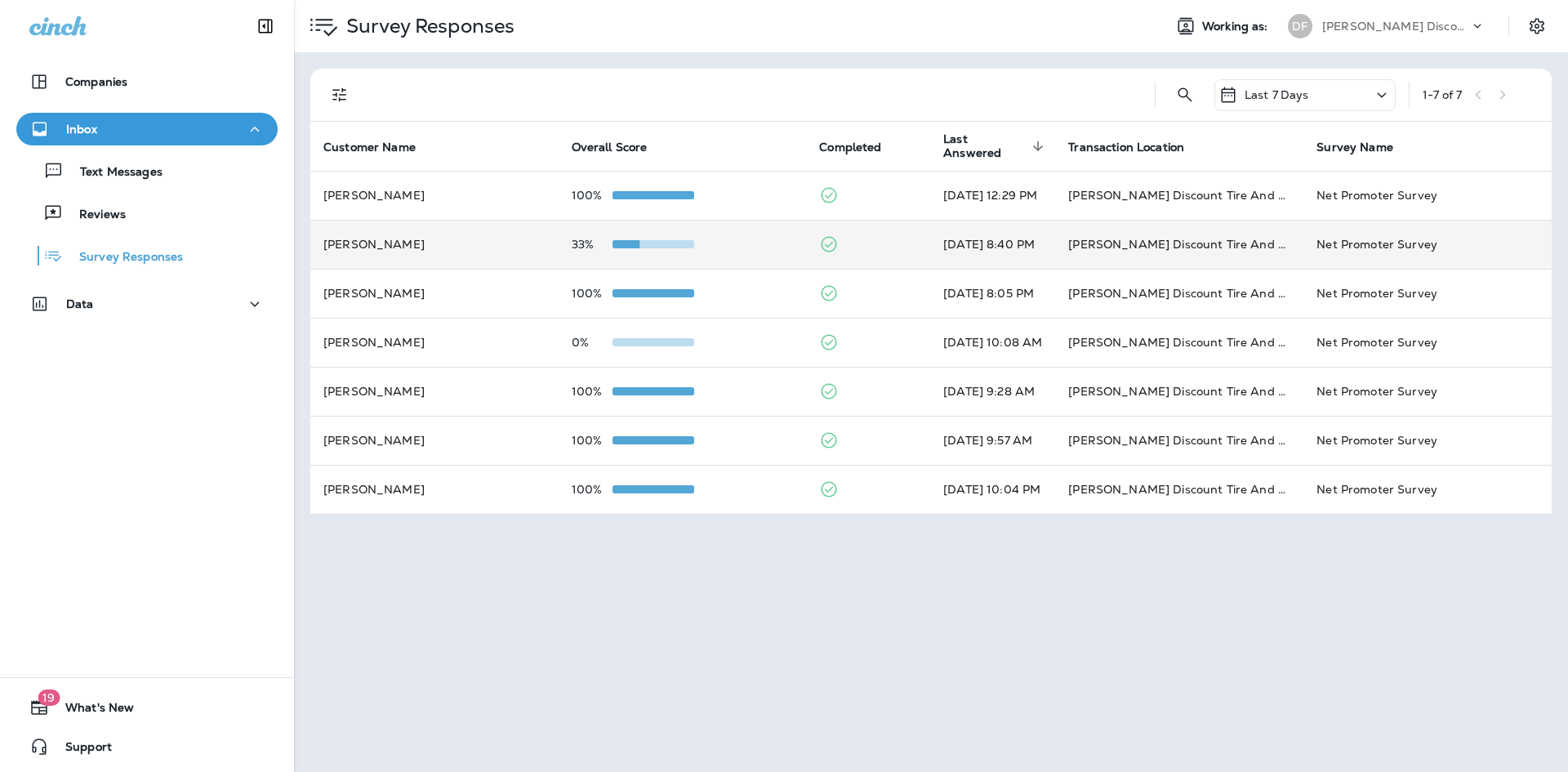
click at [377, 256] on td "[PERSON_NAME]" at bounding box center [435, 244] width 248 height 49
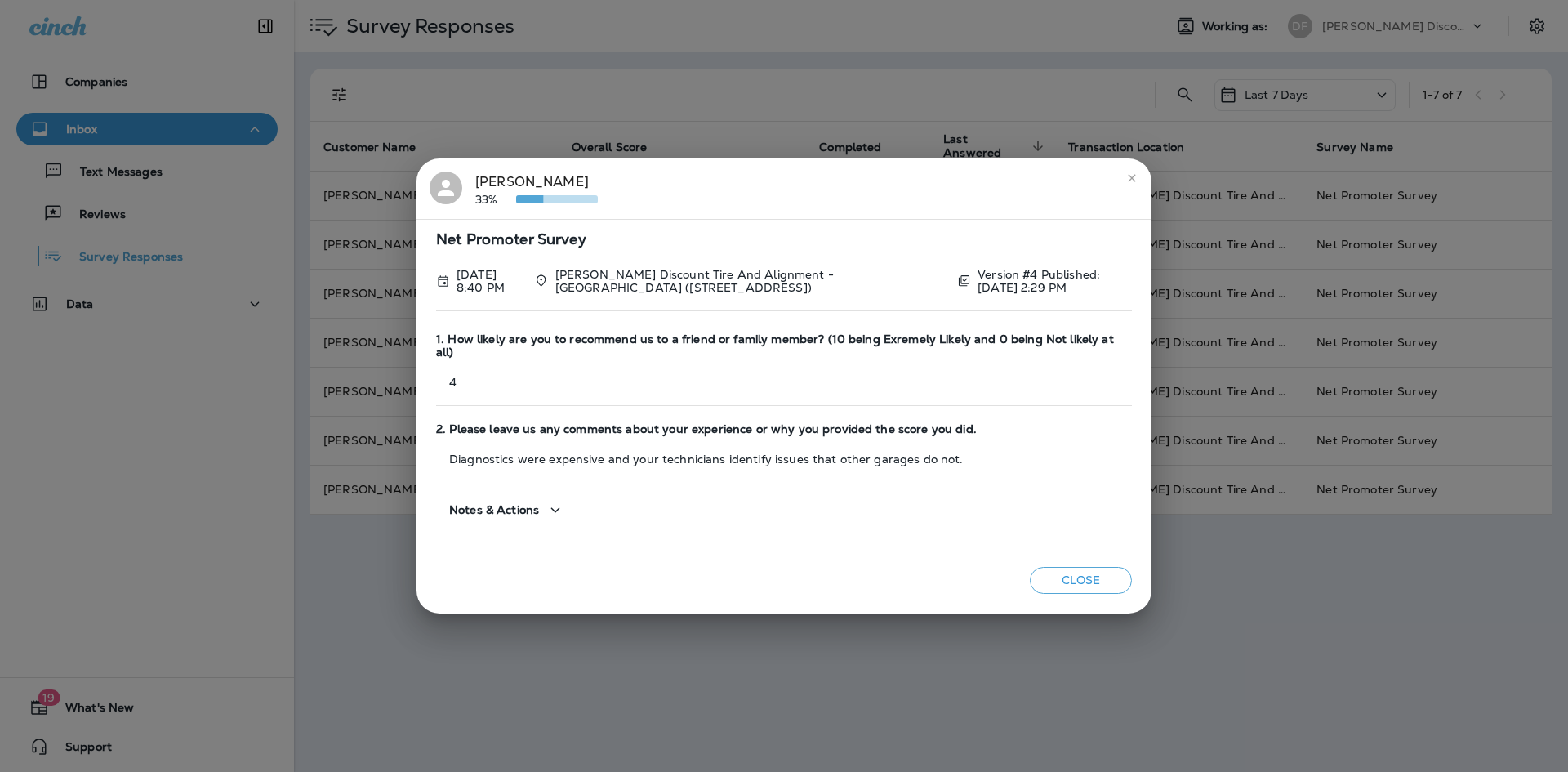
click at [561, 503] on icon "button" at bounding box center [555, 510] width 20 height 21
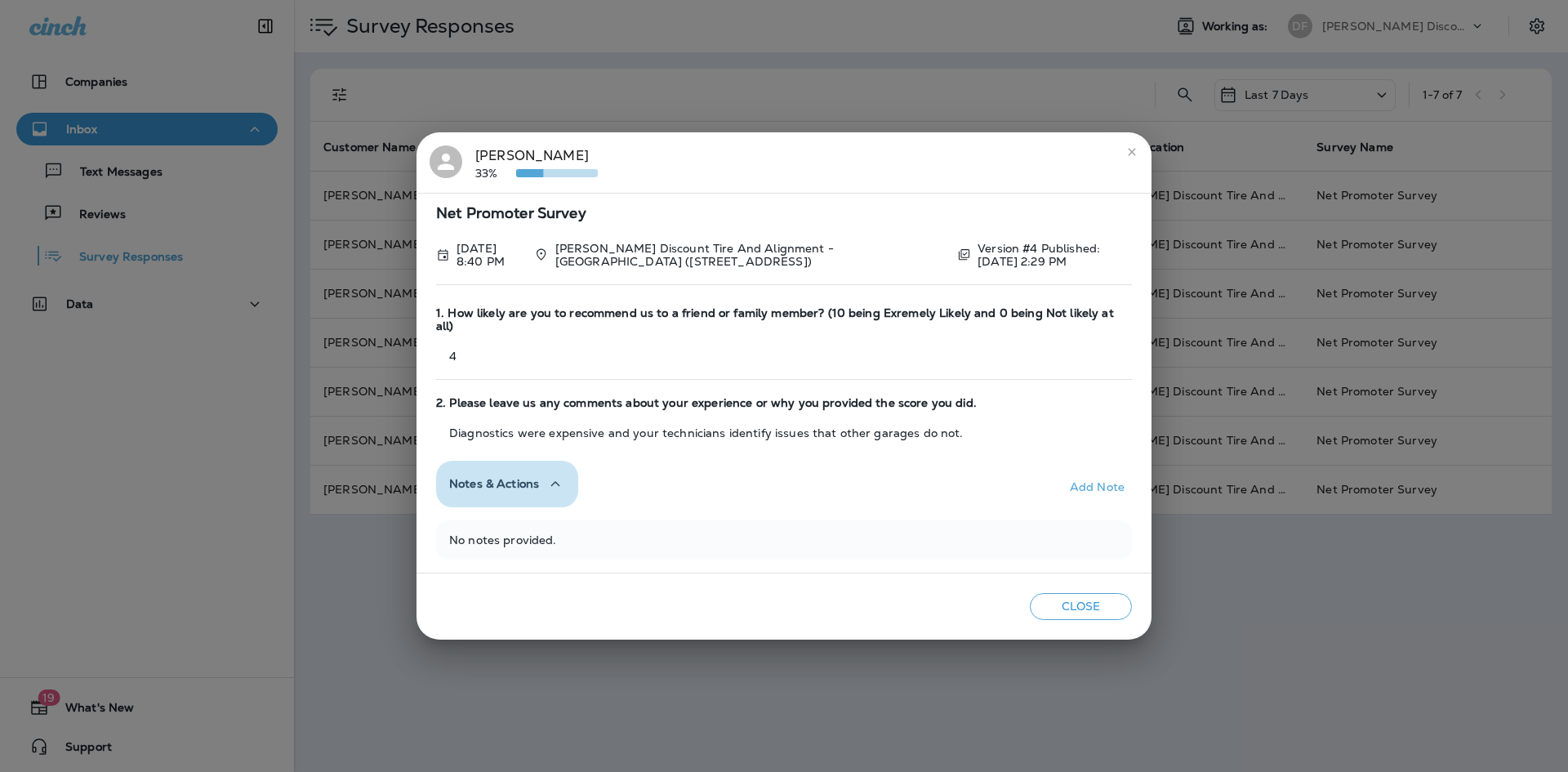
click at [558, 480] on icon "button" at bounding box center [555, 484] width 20 height 21
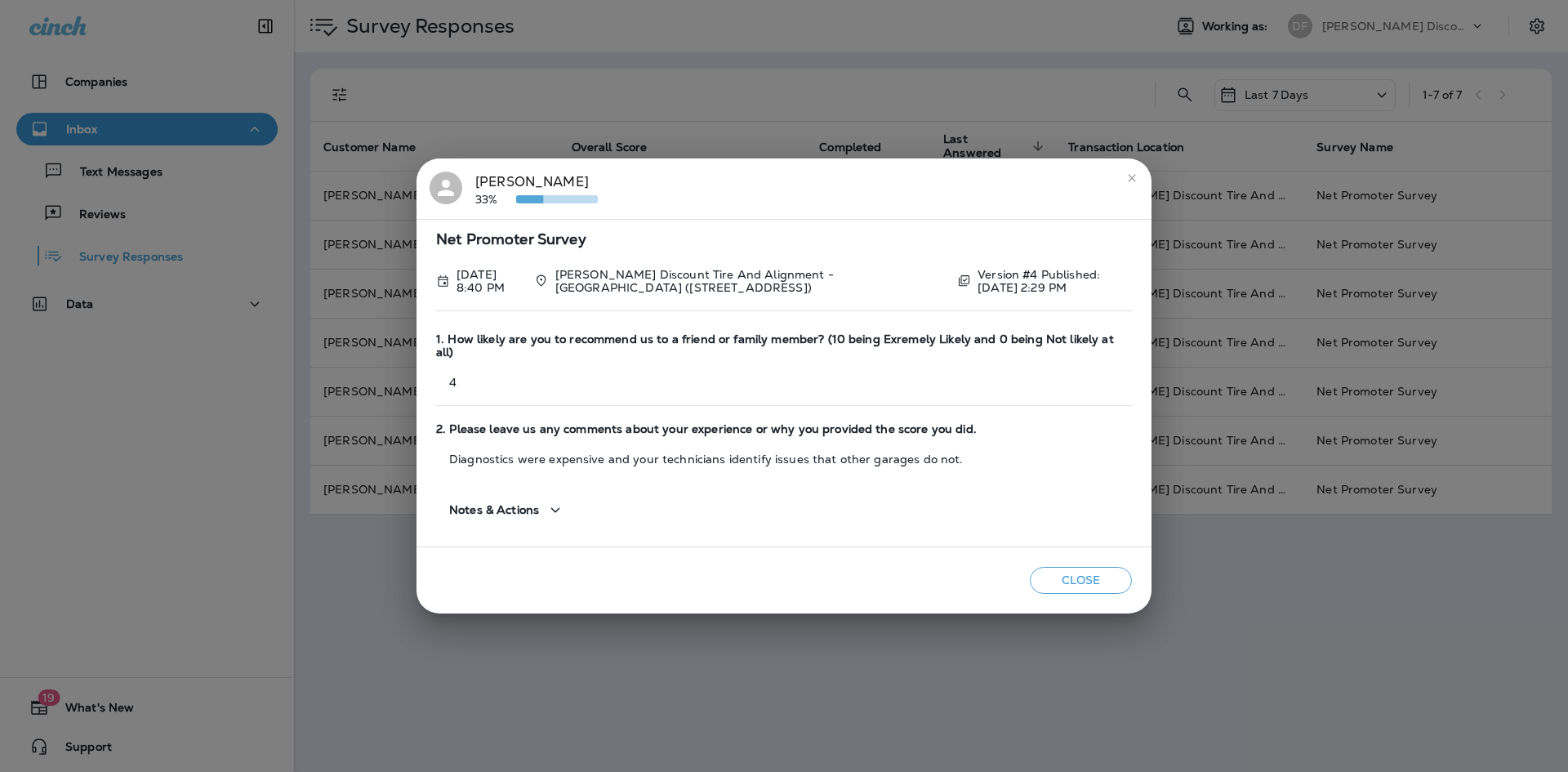
click at [1131, 184] on icon "close" at bounding box center [1132, 179] width 13 height 13
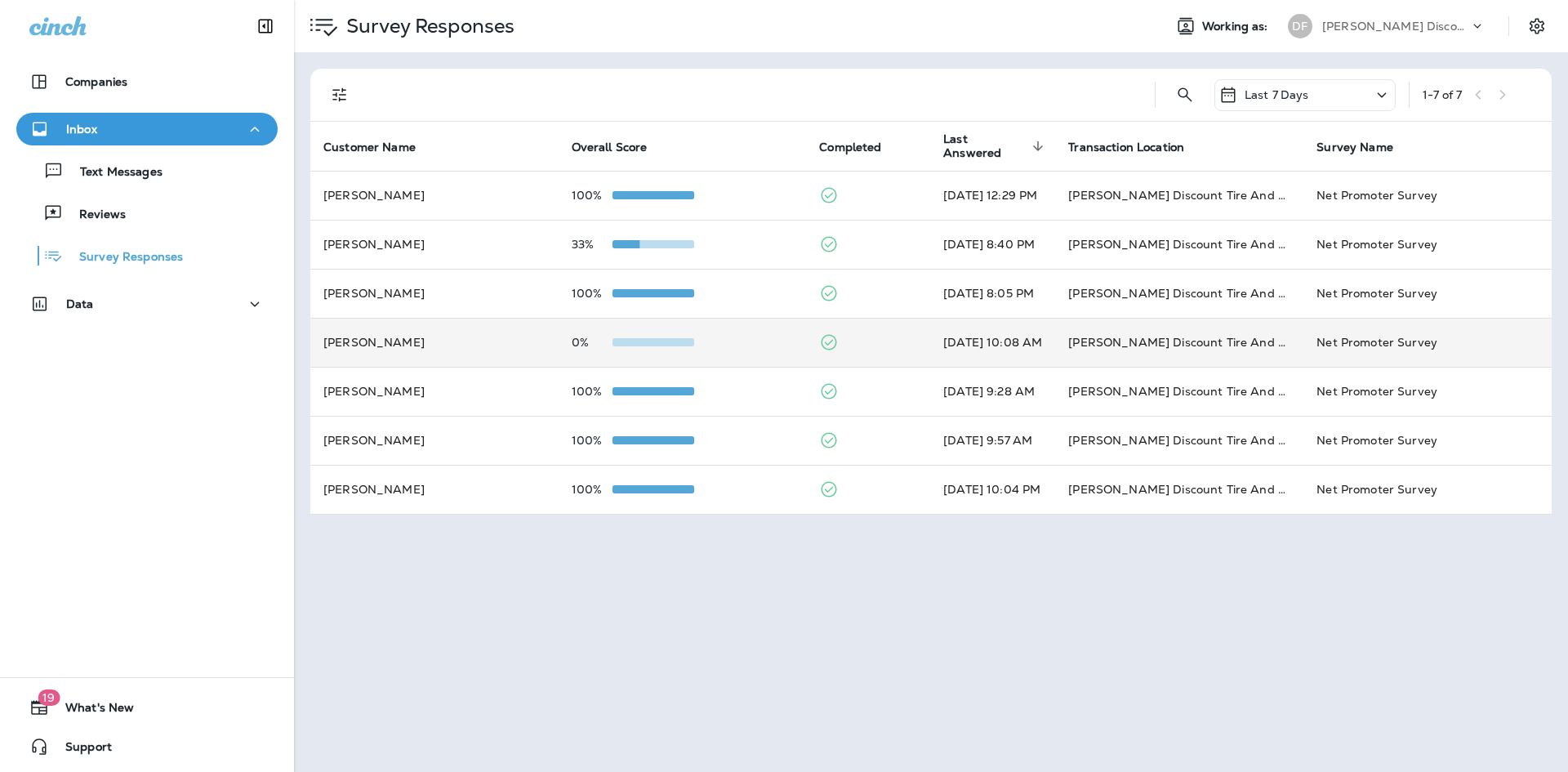
click at [416, 349] on td "[PERSON_NAME]" at bounding box center [435, 341] width 248 height 49
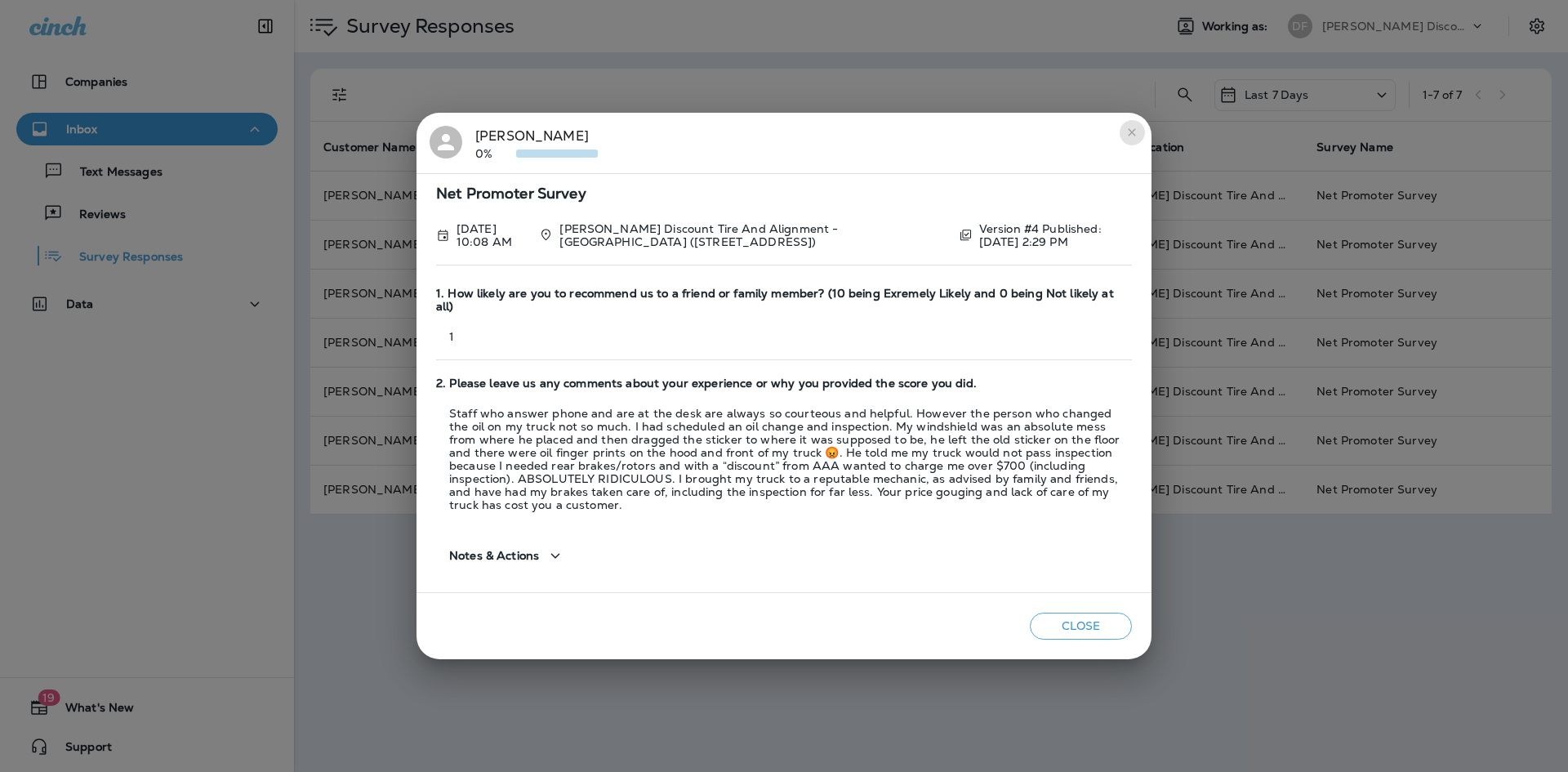
click at [1127, 139] on icon "close" at bounding box center [1132, 132] width 13 height 13
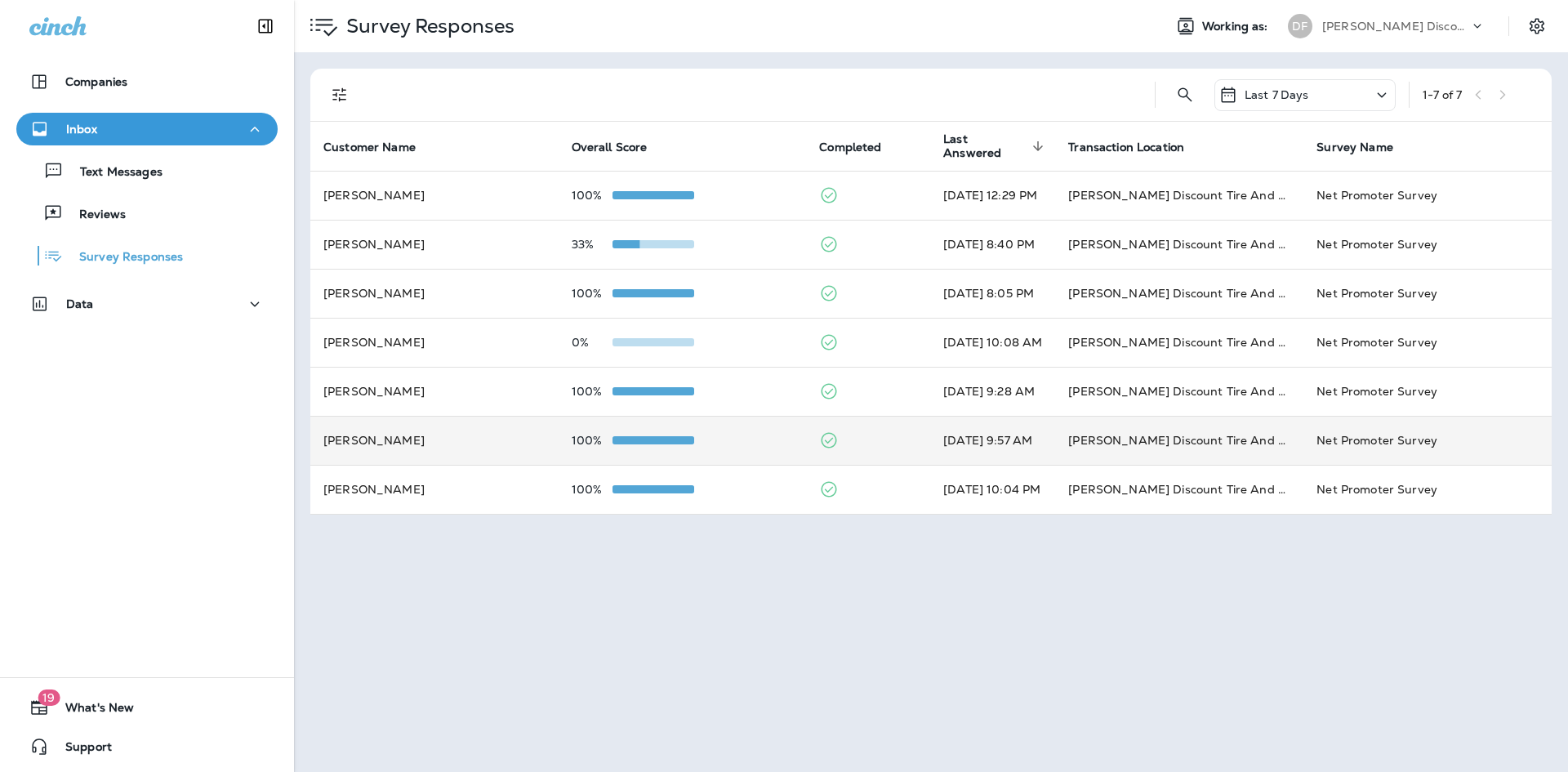
click at [449, 444] on td "[PERSON_NAME]" at bounding box center [435, 440] width 248 height 49
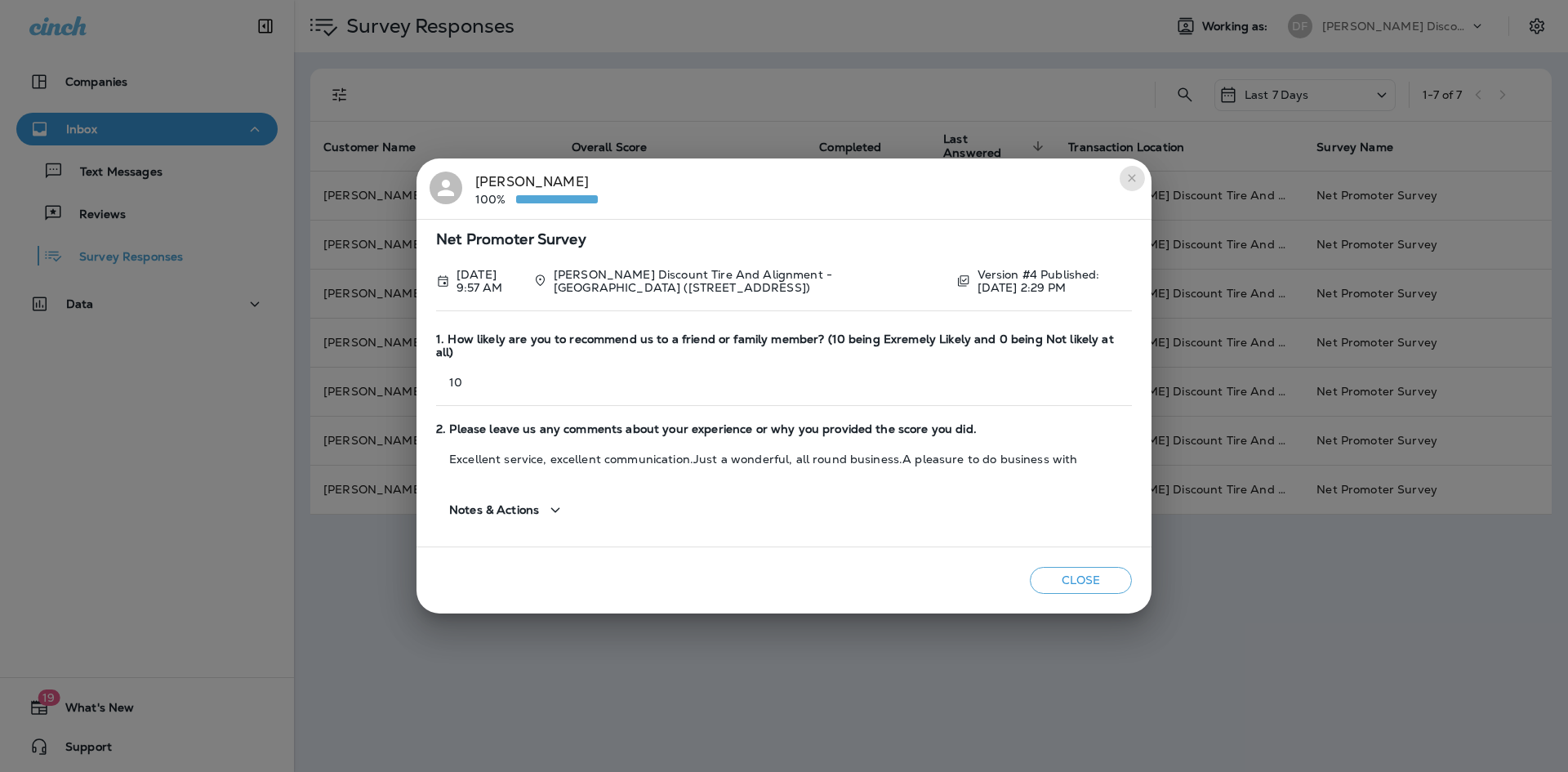
click at [1138, 187] on button "close" at bounding box center [1132, 179] width 26 height 26
